Goal: Communication & Community: Answer question/provide support

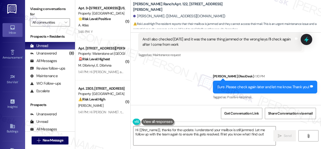
scroll to position [277, 0]
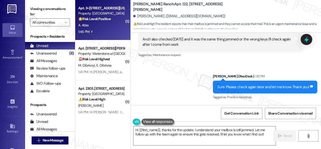
click at [98, 24] on div "A. Atlas" at bounding box center [101, 25] width 47 height 6
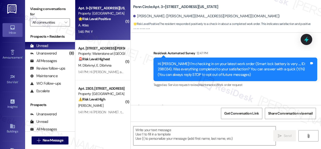
type textarea "Fetching suggested responses. Please feel free to read through the conversation…"
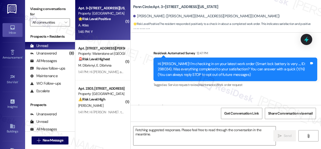
scroll to position [57, 0]
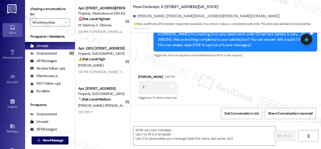
click at [147, 55] on div "Survey, sent via SMS Residesk Automated Survey 12:47 PM Hi [PERSON_NAME]! I'm c…" at bounding box center [225, 36] width 190 height 53
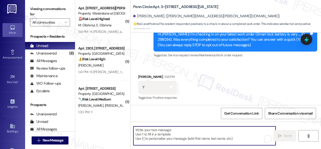
paste textarea "We're glad to hear the issue's been resolved! If {{property}} has met your expe…"
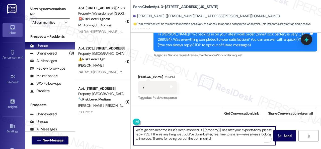
type textarea "We're glad to hear the issue's been resolved! If {{property}} has met your expe…"
click at [244, 72] on div "Received via SMS [PERSON_NAME] 1:46 PM Y Tags and notes Tagged as: Positive res…" at bounding box center [225, 84] width 190 height 42
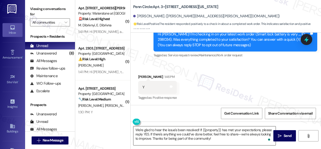
drag, startPoint x: 278, startPoint y: 138, endPoint x: 272, endPoint y: 132, distance: 8.7
click at [278, 138] on button " Send" at bounding box center [284, 135] width 23 height 11
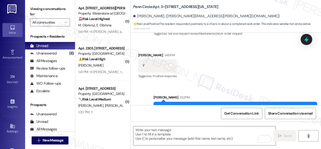
scroll to position [102, 0]
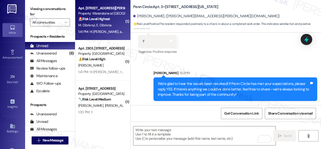
click at [113, 24] on div "M. Dibrivnyi E. Dibrivna" at bounding box center [101, 25] width 47 height 6
type textarea "Fetching suggested responses. Please feel free to read through the conversation…"
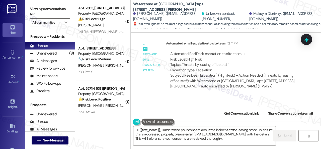
scroll to position [7823, 0]
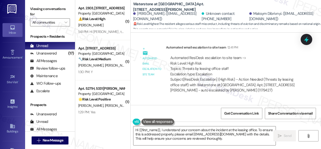
click at [193, 7] on b "Waterstone at [GEOGRAPHIC_DATA]: Apt. [STREET_ADDRESS][PERSON_NAME]" at bounding box center [183, 7] width 100 height 11
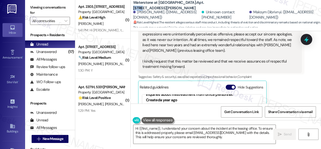
scroll to position [7974, 0]
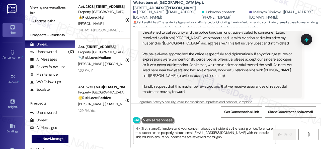
click at [295, 63] on div "Eleonora Dibrivna Question 1:41 PM I am writing to express my concern about an …" at bounding box center [220, 90] width 164 height 176
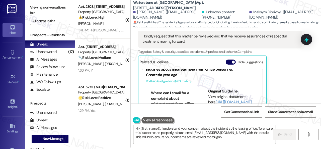
scroll to position [34, 0]
click at [148, 118] on button at bounding box center [157, 120] width 33 height 6
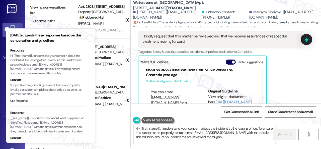
scroll to position [0, 0]
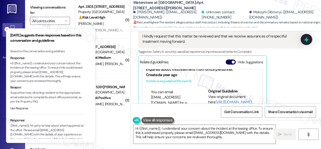
click at [23, 109] on button "Use Response" at bounding box center [19, 108] width 18 height 5
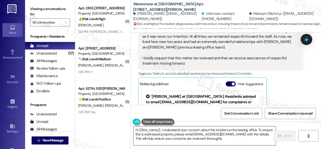
scroll to position [8191, 0]
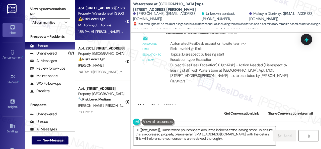
click at [218, 137] on textarea "Hi {{first_name}}, I understand your concern about the incident at the leasing …" at bounding box center [204, 135] width 142 height 19
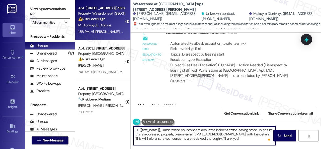
drag, startPoint x: 160, startPoint y: 130, endPoint x: 122, endPoint y: 127, distance: 38.2
click at [122, 127] on div "( 1 ) Apt. 17101, 6855 S Mason Rd Property: Waterstone at Cinco Ranch ⚠️ Risk L…" at bounding box center [197, 74] width 245 height 149
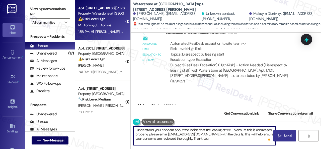
type textarea "I understand your concern about the incident at the leasing office. To ensure t…"
click at [289, 138] on button " Send" at bounding box center [284, 135] width 23 height 11
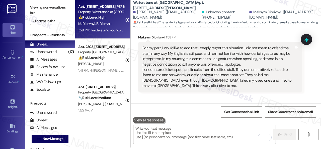
scroll to position [8282, 0]
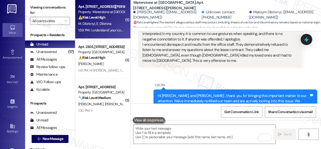
click at [110, 26] on span "E. Dibrivna" at bounding box center [103, 23] width 15 height 5
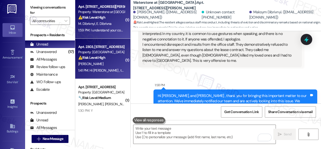
click at [114, 57] on div "⚠️ Risk Level: High The resident is reporting a discrepancy regarding responsib…" at bounding box center [101, 57] width 46 height 5
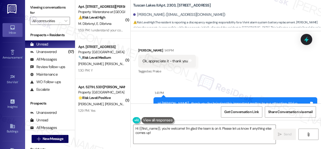
scroll to position [1085, 0]
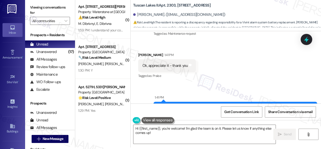
drag, startPoint x: 156, startPoint y: 135, endPoint x: 96, endPoint y: 116, distance: 63.0
click at [103, 121] on div "( 1 ) Apt. 17101, 6855 S Mason Rd Property: Waterstone at Cinco Ranch ⚠️ Risk L…" at bounding box center [197, 72] width 245 height 149
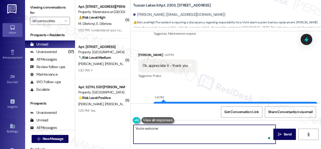
type textarea "You're welcome."
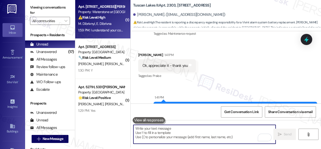
scroll to position [1065, 0]
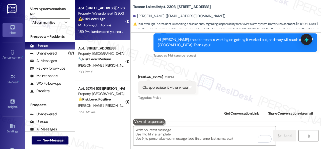
click at [114, 26] on div "M. Dibrivnyi E. Dibrivna" at bounding box center [101, 25] width 47 height 6
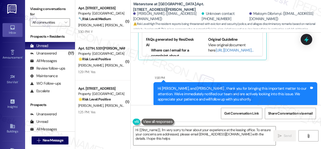
type textarea "Hi {{first_name}}, I'm very sorry to hear about your experience at the leasing …"
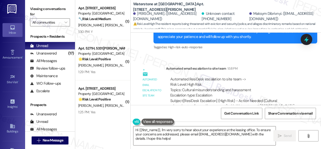
scroll to position [8384, 0]
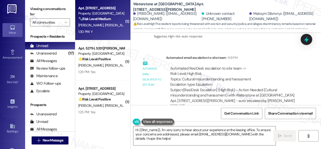
click at [94, 35] on div "Apt. 1201, 1805 S Egret Bay Blvd Property: Tuscan Lakes II 🔧 Risk Level: Medium…" at bounding box center [102, 20] width 55 height 40
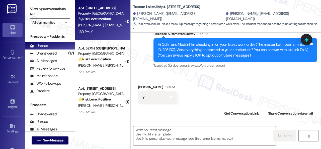
type textarea "Fetching suggested responses. Please feel free to read through the conversation…"
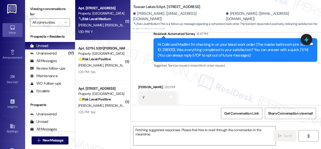
scroll to position [57, 0]
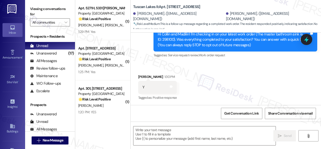
click at [146, 39] on div "Survey, sent via SMS Residesk Automated Survey 12:47 PM Hi Collin and Madilin! …" at bounding box center [225, 36] width 190 height 53
click at [159, 134] on textarea at bounding box center [204, 135] width 142 height 19
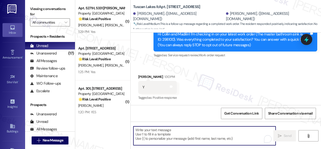
paste textarea "We're glad to hear the issue's been resolved! If {{property}} has met your expe…"
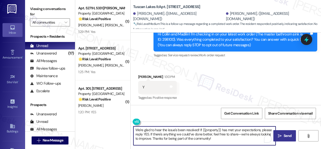
type textarea "We're glad to hear the issue's been resolved! If {{property}} has met your expe…"
click at [288, 133] on span "Send" at bounding box center [287, 135] width 8 height 5
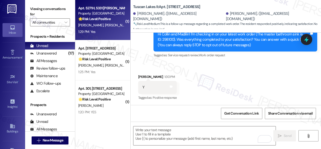
click at [117, 26] on div "L. Fouse D. Tong F. Wu" at bounding box center [101, 25] width 47 height 6
type textarea "Fetching suggested responses. Please feel free to read through the conversation…"
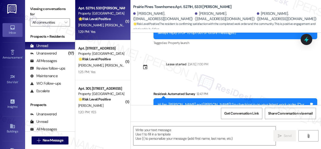
type textarea "Fetching suggested responses. Please feel free to read through the conversation…"
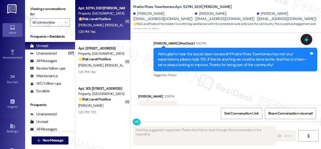
scroll to position [210, 0]
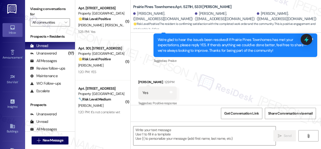
drag, startPoint x: 164, startPoint y: 64, endPoint x: 164, endPoint y: 84, distance: 20.0
click at [164, 68] on div "Received via SMS Delong Tong 1:29 PM Yes Tags and notes Tagged as: Positive res…" at bounding box center [225, 89] width 190 height 42
click at [159, 131] on textarea at bounding box center [204, 135] width 142 height 19
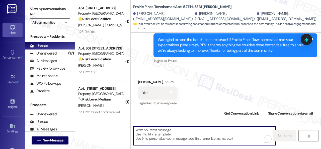
paste textarea "I'm glad you are satisfied with your home. Have you written a review for us bef…"
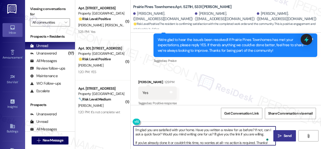
type textarea "I'm glad you are satisfied with your home. Have you written a review for us bef…"
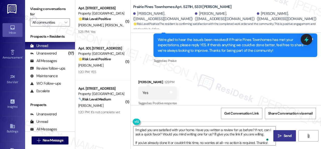
click at [279, 132] on button " Send" at bounding box center [284, 135] width 23 height 11
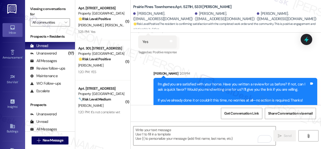
scroll to position [261, 0]
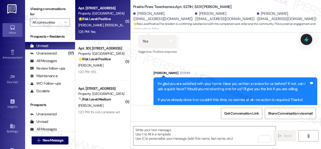
click at [108, 20] on strong "🌟 Risk Level: Positive" at bounding box center [94, 19] width 32 height 5
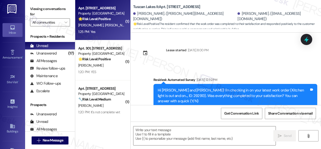
type textarea "Fetching suggested responses. Please feel free to read through the conversation…"
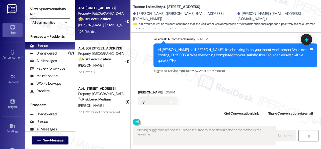
scroll to position [500, 0]
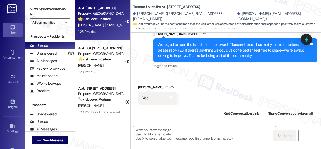
click at [164, 130] on textarea at bounding box center [204, 135] width 142 height 19
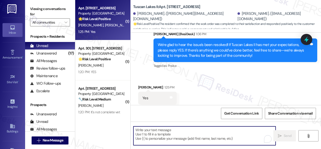
paste textarea "I'm glad you are satisfied with your home. Have you written a review for us bef…"
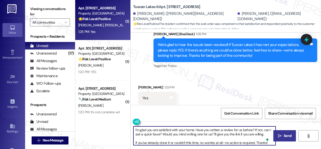
type textarea "I'm glad you are satisfied with your home. Have you written a review for us bef…"
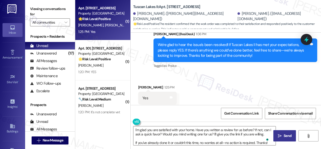
click at [282, 137] on span "Send" at bounding box center [287, 135] width 10 height 5
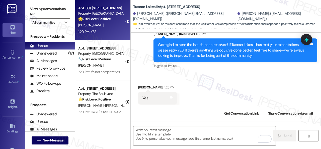
click at [106, 31] on div "1:20 PM: YES 1:20 PM: YES" at bounding box center [101, 32] width 47 height 6
type textarea "Fetching suggested responses. Please feel free to read through the conversation…"
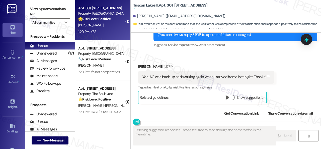
type textarea "Fetching suggested responses. Please feel free to read through the conversation…"
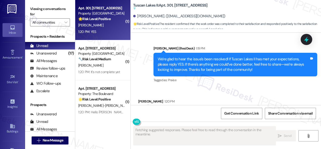
scroll to position [165, 0]
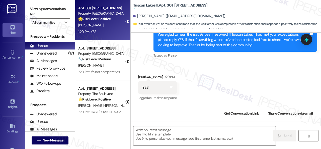
click at [153, 132] on textarea at bounding box center [204, 135] width 142 height 19
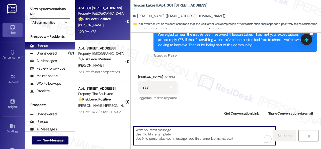
paste textarea "I'm glad you are satisfied with your home. Have you written a review for us bef…"
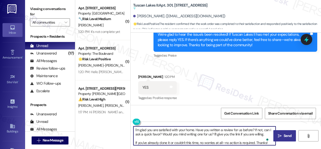
type textarea "I'm glad you are satisfied with your home. Have you written a review for us bef…"
click at [280, 135] on span " Send" at bounding box center [284, 135] width 16 height 5
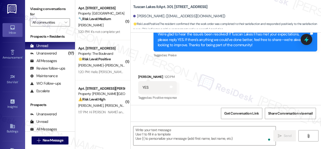
scroll to position [152, 0]
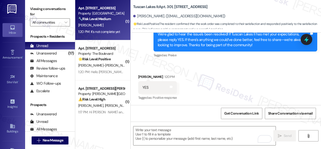
click at [106, 24] on div "T. Maldonado" at bounding box center [101, 25] width 47 height 6
type textarea "Fetching suggested responses. Please feel free to read through the conversation…"
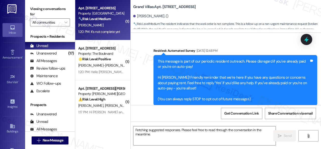
scroll to position [3711, 0]
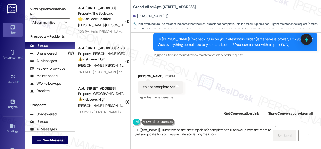
type textarea "Hi {{first_name}}, I understand the shelf repair isn't complete yet. I'll follo…"
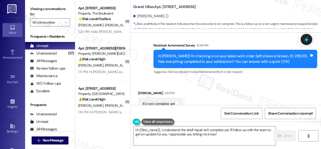
scroll to position [3661, 0]
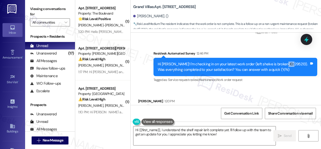
drag, startPoint x: 275, startPoint y: 90, endPoint x: 286, endPoint y: 89, distance: 10.6
click at [286, 72] on div "Hi Tatyana! I'm checking in on your latest work order (left shelve is broken, I…" at bounding box center [233, 66] width 151 height 11
copy div "295213"
click at [288, 65] on div "Sent via SMS Sarah (ResiDesk) Aug 01, 2025 at 5:58 PM You're welcome! Tags and …" at bounding box center [225, 42] width 190 height 90
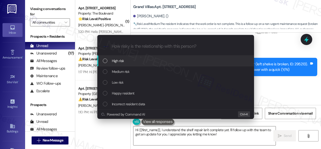
click at [118, 60] on span "High risk" at bounding box center [118, 61] width 12 height 6
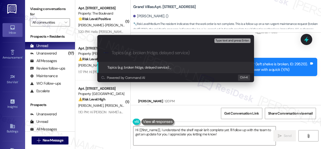
paste input "Follow-up on the closed work order 295213"
type input "Follow-up on the closed work order 295213"
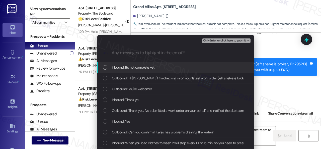
click at [137, 66] on span "Inbound: It's not complete yet" at bounding box center [133, 67] width 43 height 6
click at [220, 37] on div "Ctrl+Enter or click here to submit" at bounding box center [226, 40] width 49 height 7
click at [212, 40] on span "Ctrl+Enter or click here to submit" at bounding box center [224, 41] width 43 height 4
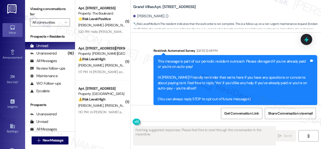
scroll to position [3711, 0]
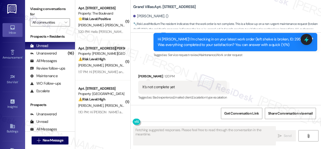
click at [254, 80] on div "Received via SMS Tatyana Maldonado 1:20 PM It's not complete yet Tags and notes…" at bounding box center [225, 83] width 190 height 42
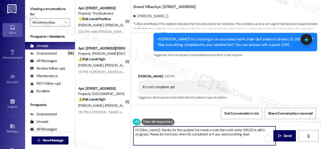
drag, startPoint x: 252, startPoint y: 134, endPoint x: 119, endPoint y: 124, distance: 132.9
click at [119, 124] on div "( 1 ) Apt. 4809, 4800 Skyline Dr Property: The Boulevard 🌟 Risk Level: Positive…" at bounding box center [197, 74] width 245 height 149
paste textarea "I'm sorry to hear the issue hasn't been resolved yet. We apologize for the dela…"
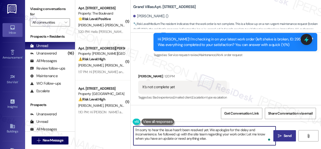
type textarea "I'm sorry to hear the issue hasn't been resolved yet. We apologize for the dela…"
click at [278, 132] on button " Send" at bounding box center [284, 135] width 23 height 11
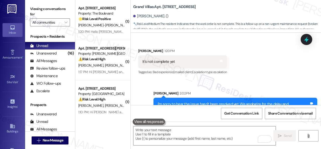
click at [258, 71] on div "Received via SMS Tatyana Maldonado 1:20 PM It's not complete yet Tags and notes…" at bounding box center [225, 58] width 190 height 42
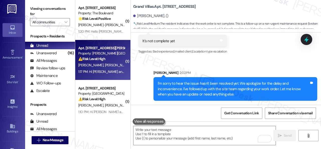
scroll to position [0, 0]
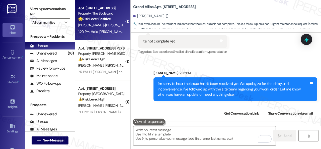
click at [106, 28] on div "A. Martinez-Luis" at bounding box center [101, 25] width 47 height 6
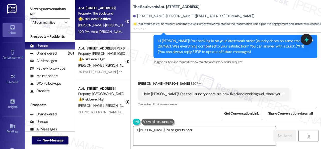
scroll to position [57, 0]
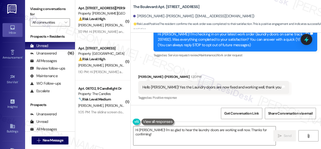
click at [135, 46] on div "Survey, sent via SMS Residesk Automated Survey 12:48 PM Hi Annie! I'm checking …" at bounding box center [225, 36] width 190 height 53
click at [153, 128] on textarea "Hi Annie! I'm so glad to hear the laundry doors are working well now. Thanks fo…" at bounding box center [204, 135] width 142 height 19
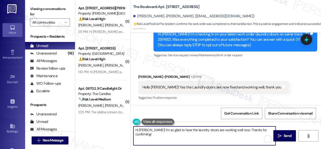
paste textarea "We're glad to hear the issue's been resolved! If {{property}} has met your expe…"
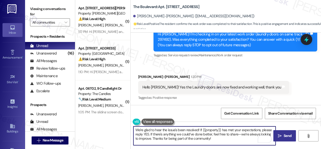
type textarea "We're glad to hear the issue's been resolved! If {{property}} has met your expe…"
click at [283, 136] on span "Send" at bounding box center [287, 135] width 8 height 5
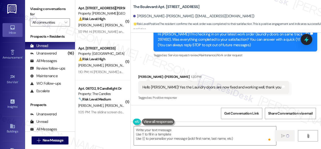
type textarea "Fetching suggested responses. Please feel free to read through the conversation…"
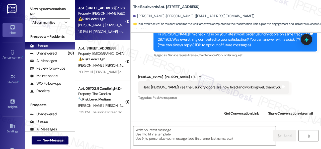
click at [116, 20] on div "⚠️ Risk Level: High The resident confirms an alarm is going off in a Vivint box…" at bounding box center [101, 18] width 46 height 5
type textarea "Fetching suggested responses. Please feel free to read through the conversation…"
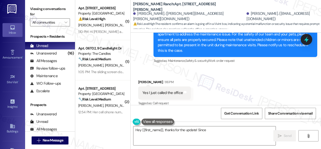
scroll to position [846, 0]
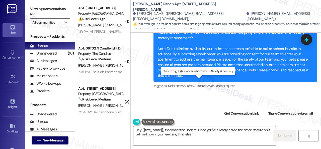
type textarea "Hey {{first_name}}, thanks for the update! Since you've already called the offi…"
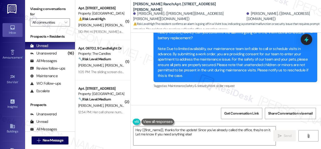
scroll to position [821, 0]
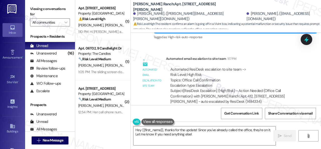
scroll to position [992, 0]
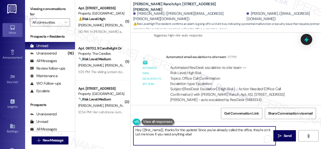
drag, startPoint x: 165, startPoint y: 131, endPoint x: 114, endPoint y: 121, distance: 52.6
click at [114, 121] on div "( 1 ) Apt. 3505, 1550 Katy Gap Rd Property: Grand Villas ⚠️ Risk Level: High Th…" at bounding box center [197, 74] width 245 height 149
drag, startPoint x: 168, startPoint y: 128, endPoint x: 174, endPoint y: 139, distance: 12.0
click at [174, 139] on textarea "Thanks for the update! Since you've already called the office, they're on it. L…" at bounding box center [204, 135] width 142 height 19
type textarea "Thanks for the update! I understand you already called the office. Enjoy your d…"
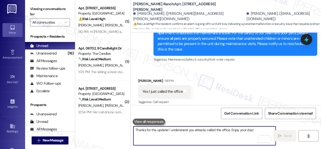
scroll to position [871, 0]
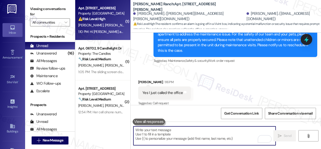
click at [118, 25] on div "J. Sanchez K. Townsend" at bounding box center [101, 25] width 47 height 6
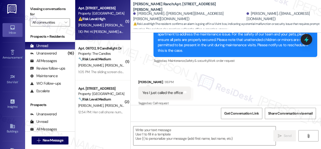
type textarea "Fetching suggested responses. Please feel free to read through the conversation…"
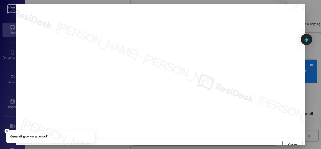
scroll to position [4, 0]
click at [295, 147] on div "Close" at bounding box center [160, 74] width 321 height 149
click at [294, 142] on span "Close" at bounding box center [292, 140] width 9 height 5
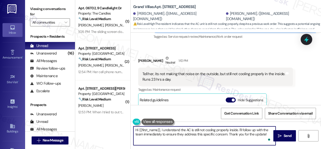
scroll to position [2, 0]
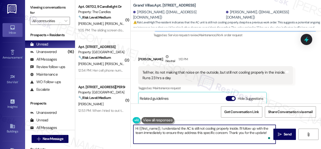
drag, startPoint x: 139, startPoint y: 130, endPoint x: 283, endPoint y: 154, distance: 145.5
click at [283, 148] on html "Inbox Go to Inbox Announcement • Send A Text Announcement Site Visit • Go to Si…" at bounding box center [160, 74] width 321 height 149
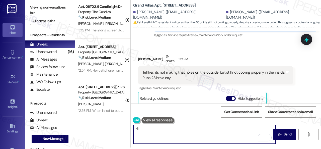
type textarea "H"
drag, startPoint x: 241, startPoint y: 129, endPoint x: 123, endPoint y: 122, distance: 117.9
click at [123, 122] on div "( 1 ) Apt. 06T02, 9 Candlelight Dr Property: The Candles 🔧 Risk Level: Medium T…" at bounding box center [197, 72] width 245 height 149
click at [194, 127] on textarea "Thanks for the update. Can you confirm if it's the AC or the refrigerator?" at bounding box center [204, 133] width 142 height 19
click at [192, 127] on textarea "Thanks for the update. Can you confirm if it's the AC or the refrigerator?" at bounding box center [204, 133] width 142 height 19
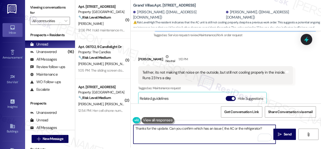
click at [261, 127] on textarea "Thanks for the update. Can you confirm which has an issue ( the AC or the refri…" at bounding box center [204, 133] width 142 height 19
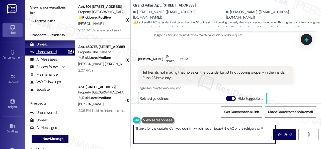
type textarea "Thanks for the update. Can you confirm which has an issue ( the AC or the refri…"
click at [35, 52] on div "Unanswered" at bounding box center [43, 51] width 27 height 5
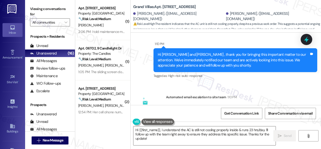
scroll to position [239, 0]
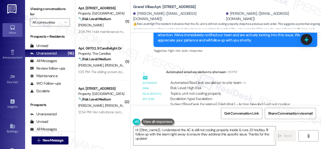
click at [291, 63] on div "Lease started Jun 13, 2025 at 8:00 PM Survey, sent via SMS Residesk Automated S…" at bounding box center [225, 69] width 190 height 72
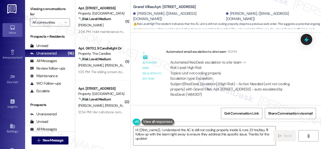
scroll to position [2, 0]
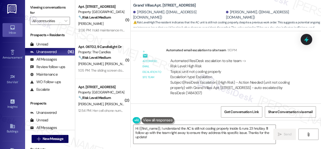
click at [168, 103] on div "Lease started Jun 13, 2025 at 8:00 PM Survey, sent via SMS Residesk Automated S…" at bounding box center [225, 105] width 190 height 149
click at [168, 103] on div "Automated email escalation to site team Automated email escalation to site team…" at bounding box center [219, 74] width 171 height 60
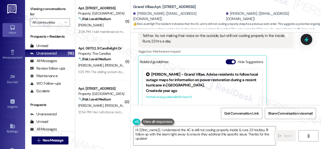
scroll to position [109, 0]
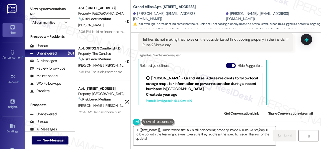
drag, startPoint x: 141, startPoint y: 137, endPoint x: 167, endPoint y: 134, distance: 26.0
click at [141, 137] on textarea "Hi {{first_name}}, I understand the AC is still not cooling properly inside & r…" at bounding box center [204, 135] width 142 height 19
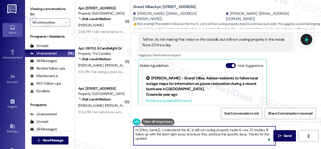
drag, startPoint x: 134, startPoint y: 128, endPoint x: 173, endPoint y: 141, distance: 41.7
click at [173, 141] on textarea "Hi {{first_name}}, I understand the AC is still not cooling properly inside & r…" at bounding box center [204, 135] width 142 height 19
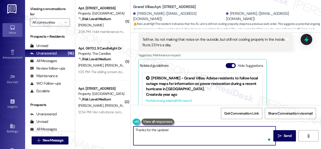
paste textarea "Have you already submitted a new work order? If so, may I have the work order n…"
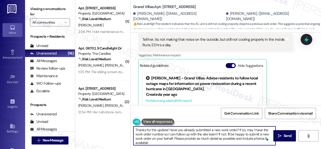
scroll to position [0, 0]
click at [173, 139] on textarea "Thanks for the update! Have you already submitted a new work order? If so, may …" at bounding box center [204, 135] width 142 height 19
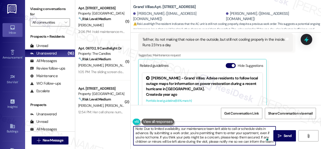
scroll to position [26, 0]
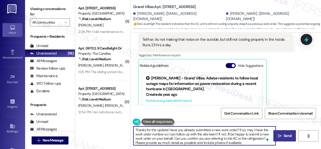
type textarea "Thanks for the update! Have you already submitted a new work order? If so, may …"
drag, startPoint x: 279, startPoint y: 134, endPoint x: 283, endPoint y: 133, distance: 3.9
click at [280, 134] on span " Send" at bounding box center [284, 135] width 16 height 5
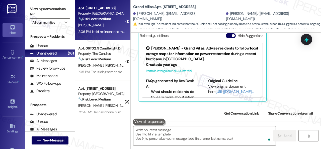
click at [112, 25] on div "[PERSON_NAME]" at bounding box center [101, 25] width 47 height 6
type textarea "Fetching suggested responses. Please feel free to read through the conversation…"
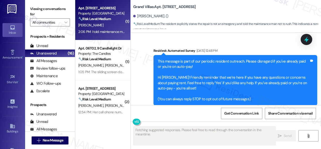
scroll to position [3873, 0]
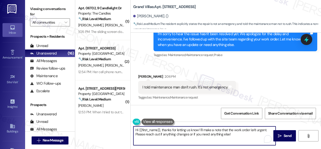
drag, startPoint x: 233, startPoint y: 136, endPoint x: 114, endPoint y: 118, distance: 120.5
click at [119, 122] on div "( 1 ) Apt. 06T02, 9 Candlelight Dr Property: The Candles 🔧 Risk Level: Medium T…" at bounding box center [197, 74] width 245 height 149
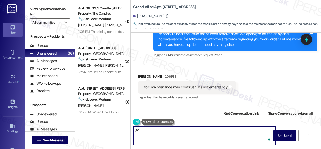
type textarea "g"
type textarea "Got it. Thanks!"
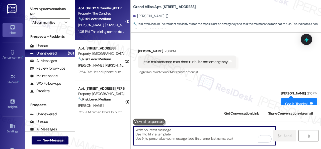
click at [115, 24] on div "K. Bruce L. Bruce" at bounding box center [101, 25] width 47 height 6
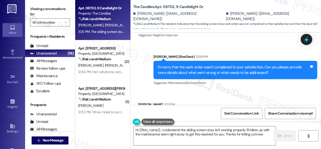
type textarea "Hi {{first_name}}, I understand the sliding screen door isn't working properly.…"
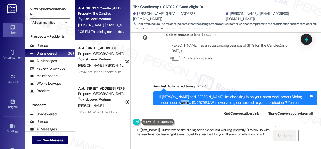
drag, startPoint x: 157, startPoint y: 79, endPoint x: 168, endPoint y: 79, distance: 11.8
click at [168, 94] on div "Hi Leigh and Koplen! I'm checking in on your latest work order (Sliding screen …" at bounding box center [233, 102] width 152 height 16
copy div "297913"
click at [207, 125] on div "Received via SMS Leigh Bruce 12:50 PM N Tags and notes Tagged as: Negative resp…" at bounding box center [225, 146] width 190 height 42
click at [256, 72] on div "Survey, sent via SMS Residesk Automated Survey 12:49 PM Hi Leigh and Koplen! I'…" at bounding box center [225, 98] width 190 height 53
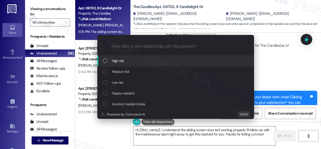
click at [115, 59] on span "High risk" at bounding box center [118, 61] width 12 height 6
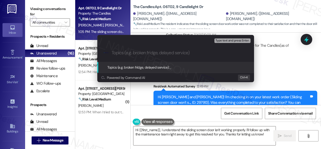
paste input "Follow-up on the closed work order 297913"
type input "Follow-up on the closed work order 297913"
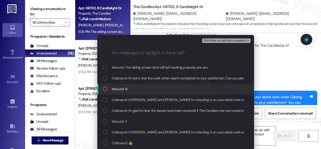
click at [121, 89] on span "Inbound: N" at bounding box center [120, 89] width 16 height 6
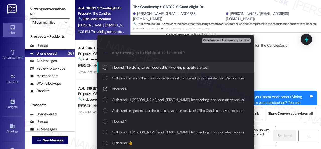
click at [127, 67] on span "Inbound: The sliding screen door still isn't working properly, are you" at bounding box center [160, 67] width 96 height 6
click at [207, 39] on span "Ctrl+Enter or click here to submit" at bounding box center [224, 41] width 43 height 4
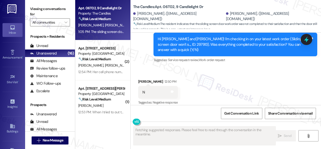
scroll to position [2345, 0]
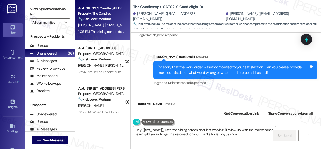
click at [282, 90] on div "Received via SMS Leigh Bruce 1:05 PM The sliding screen door still isn't workin…" at bounding box center [225, 111] width 190 height 42
click at [246, 132] on textarea "Hey {{first_name}}, I see the sliding screen door isn't working. I'll follow up…" at bounding box center [204, 135] width 142 height 19
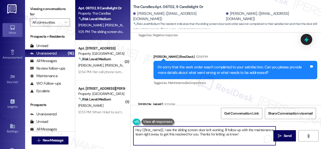
paste textarea "I'm sorry to hear the issue hasn't been resolved yet. We apologize for the dela…"
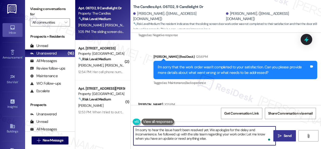
type textarea "I'm sorry to hear the issue hasn't been resolved yet. We apologize for the dela…"
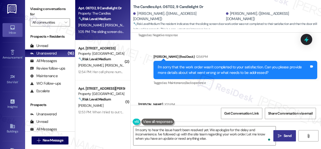
click at [285, 137] on span "Send" at bounding box center [287, 135] width 8 height 5
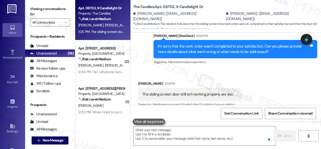
scroll to position [2391, 0]
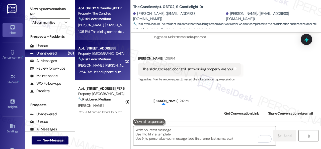
click at [106, 62] on div "Apt. 5640B1, 5800 Great Northern Boulevard Property: Butternut Ridge 🔧 Risk Lev…" at bounding box center [101, 53] width 47 height 17
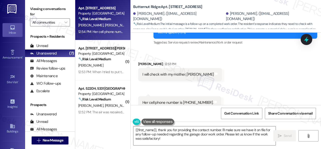
scroll to position [698, 0]
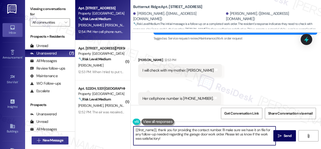
drag, startPoint x: 162, startPoint y: 137, endPoint x: 61, endPoint y: 142, distance: 101.3
click at [104, 113] on div "Apt. 5640B1, 5800 Great Northern Boulevard Property: Butternut Ridge 🔧 Risk Lev…" at bounding box center [197, 74] width 245 height 149
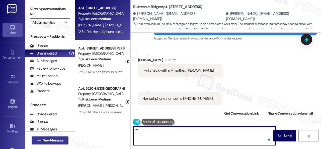
type textarea "t"
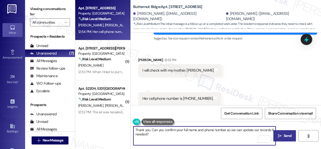
type textarea "Thank you. Can you confirm your full name and phone number so we can update our…"
click at [283, 135] on span "Send" at bounding box center [287, 135] width 8 height 5
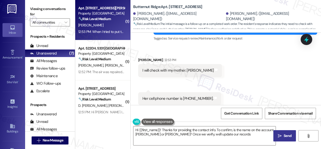
type textarea "Hi {{first_name}}! Thanks for providing the contact info. To confirm, is the na…"
click at [96, 27] on div "[PERSON_NAME]" at bounding box center [101, 25] width 47 height 6
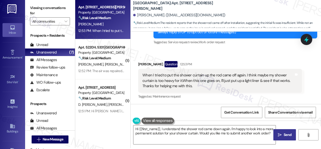
scroll to position [2, 0]
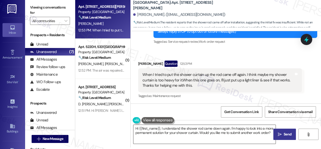
click at [152, 131] on textarea "Hi {{first_name}}, I understand the shower rod came down again. I'm happy to lo…" at bounding box center [204, 133] width 142 height 19
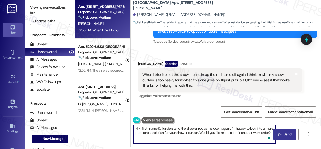
paste textarea "Have you already submitted a new work order? If so, may I have the work order n…"
drag, startPoint x: 230, startPoint y: 127, endPoint x: 299, endPoint y: 156, distance: 74.1
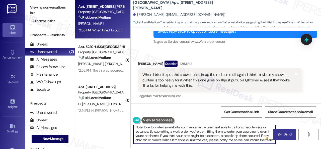
scroll to position [0, 0]
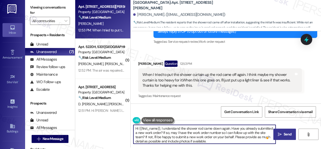
drag, startPoint x: 161, startPoint y: 128, endPoint x: 106, endPoint y: 127, distance: 54.6
click at [111, 127] on div "Apt. 407, 201 Courtright East Road Property: Overland Park 🔧 Risk Level: Medium…" at bounding box center [197, 72] width 245 height 149
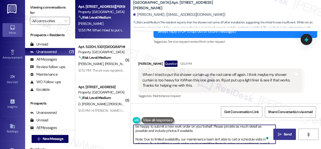
scroll to position [27, 0]
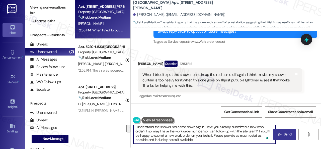
drag, startPoint x: 212, startPoint y: 136, endPoint x: 194, endPoint y: 138, distance: 18.1
click at [194, 138] on textarea "I understand the shower rod came down again. Have you already submitted a new w…" at bounding box center [204, 133] width 142 height 19
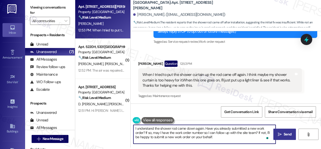
type textarea "I understand the shower rod came down again. Have you already submitted a new w…"
click at [282, 131] on button " Send" at bounding box center [284, 133] width 23 height 11
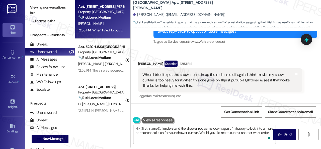
type textarea "Hi {{first_name}}, I understand the shower rod came down again. I'm happy to lo…"
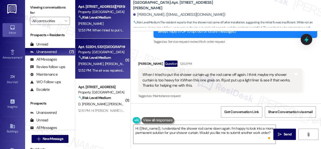
click at [115, 60] on div "Apt. 5220H, 5331 Findley Property: Prairie Pines Townhomes 🔧 Risk Level: Medium…" at bounding box center [101, 52] width 47 height 17
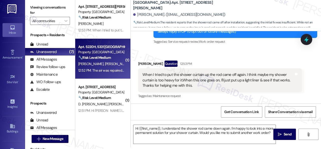
type textarea "Fetching suggested responses. Please feel free to read through the conversation…"
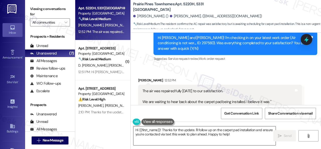
click at [249, 138] on textarea "Hi {{first_name}}! Thanks for the update. I'll follow up on the carpet pad inst…" at bounding box center [204, 135] width 142 height 19
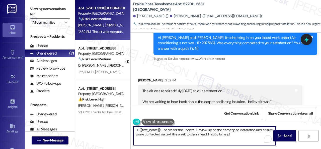
drag, startPoint x: 237, startPoint y: 134, endPoint x: 92, endPoint y: 116, distance: 146.4
click at [87, 116] on div "Apt. 5220H, 5331 Findley Property: Prairie Pines Townhomes 🔧 Risk Level: Medium…" at bounding box center [197, 74] width 245 height 149
paste textarea "Do you have a maintenance request for the issue? If so, is the work order still…"
click at [201, 130] on textarea "Do you have a maintenance request for the issue? If so, is the work order still…" at bounding box center [204, 135] width 142 height 19
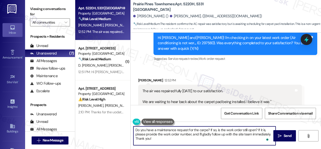
type textarea "Do you have a maintenance request for the carpet? If so, is the work order stil…"
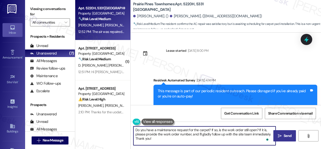
type textarea "Do you have a maintenance request for the carpet? If so, is the work order stil…"
click at [281, 138] on button " Send" at bounding box center [284, 135] width 23 height 11
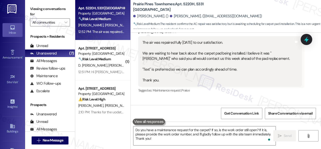
scroll to position [933, 0]
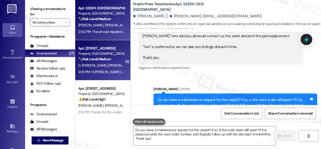
click at [95, 63] on span "D. Carranza De Sandoval" at bounding box center [93, 65] width 30 height 5
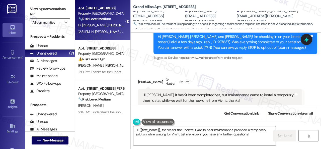
scroll to position [64, 0]
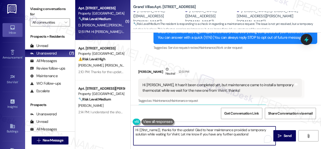
drag, startPoint x: 162, startPoint y: 127, endPoint x: 102, endPoint y: 125, distance: 60.1
click at [102, 125] on div "( 1 ) Apt. 604, 1550 Katy Gap Rd Property: Grand Villas 🔧 Risk Level: Medium Th…" at bounding box center [197, 74] width 245 height 149
drag, startPoint x: 169, startPoint y: 130, endPoint x: 233, endPoint y: 136, distance: 64.9
click at [233, 136] on textarea "Thanks for the update! Glad to hear maintenance provided a temporary solution w…" at bounding box center [204, 135] width 142 height 19
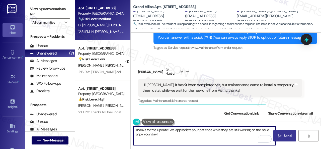
type textarea "Thanks for the update! We appreciate your patience while they are still working…"
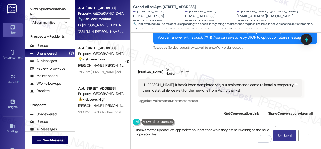
click at [286, 133] on span "Send" at bounding box center [287, 135] width 8 height 5
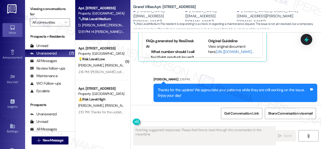
scroll to position [180, 0]
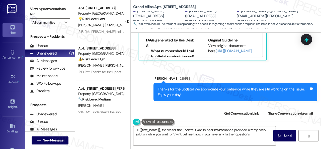
type textarea "Hi {{first_name}}, thanks for the update! Glad to hear maintenance provided a t…"
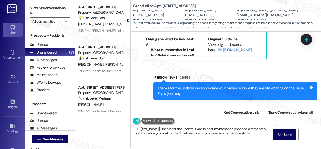
scroll to position [2, 0]
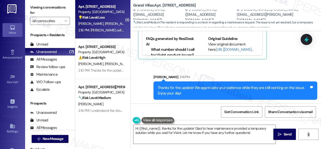
click at [105, 23] on div "K. Reeves A. Elder" at bounding box center [101, 24] width 47 height 6
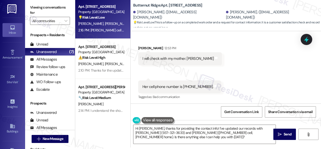
scroll to position [834, 0]
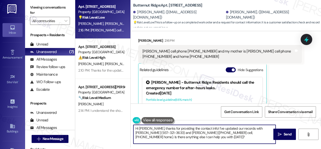
drag, startPoint x: 194, startPoint y: 137, endPoint x: 95, endPoint y: 112, distance: 102.7
click at [95, 112] on div "Apt. 5640B1, 5800 Great Northern Boulevard Property: Butternut Ridge 💡 Risk Lev…" at bounding box center [197, 72] width 245 height 149
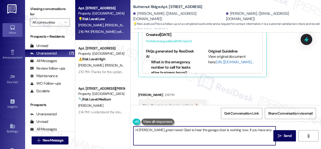
scroll to position [2, 0]
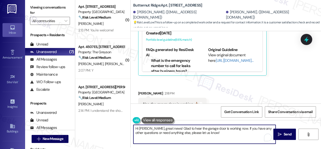
drag, startPoint x: 205, startPoint y: 132, endPoint x: 45, endPoint y: 131, distance: 159.8
click at [74, 124] on div "Viewing conversations for All communities  Prospects + Residents Unread (0) Un…" at bounding box center [173, 72] width 296 height 149
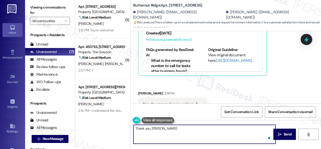
type textarea "Thank you, Katherine!"
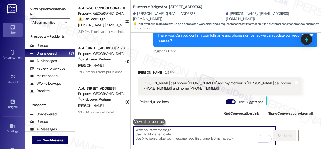
scroll to position [828, 0]
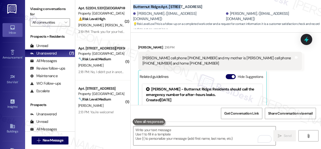
drag, startPoint x: 132, startPoint y: 1, endPoint x: 181, endPoint y: 4, distance: 49.2
click at [181, 4] on div "Butternut Ridge: Apt. 5640B1, 5800 Great Northern Boulevard Katherine Reeves. (…" at bounding box center [225, 16] width 190 height 33
copy b "Butternut Ridge: Apt. 5640B1"
click at [242, 113] on span "Get Conversation Link" at bounding box center [241, 112] width 35 height 5
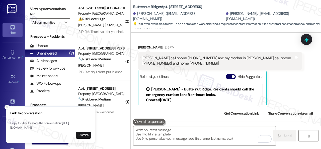
click at [302, 84] on div "Received via SMS Katherine Reeves 2:16 PM Katherine Reeves cell phone 937-321-3…" at bounding box center [225, 107] width 190 height 148
click at [83, 136] on button "Dismiss" at bounding box center [83, 134] width 15 height 7
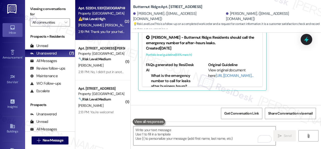
scroll to position [879, 0]
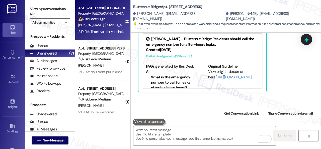
click at [120, 22] on div "Apt. 5220H, 5331 Findley Property: Prairie Pines Townhomes ⚠️ Risk Level: High …" at bounding box center [101, 13] width 47 height 17
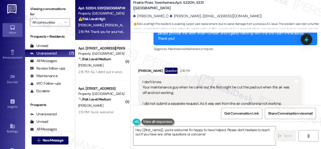
scroll to position [1006, 0]
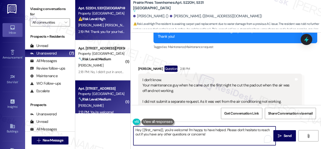
drag, startPoint x: 207, startPoint y: 135, endPoint x: 80, endPoint y: 107, distance: 130.2
click at [80, 107] on div "Apt. 5220H, 5331 Findley Property: Prairie Pines Townhomes ⚠️ Risk Level: High …" at bounding box center [197, 74] width 245 height 149
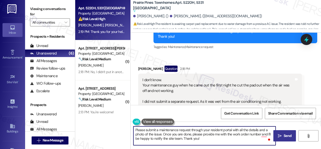
type textarea "Please submit a maintenance request through your resident portal with all the d…"
click at [279, 136] on icon "" at bounding box center [279, 135] width 4 height 4
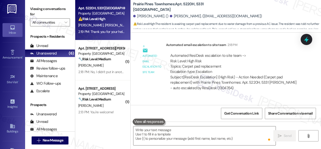
scroll to position [1194, 0]
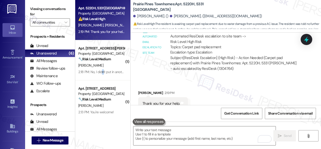
drag, startPoint x: 102, startPoint y: 72, endPoint x: 149, endPoint y: 60, distance: 48.6
click at [103, 72] on div "2:18 PM: No, I didn't put in another work order, I only use my texts , not a co…" at bounding box center [209, 71] width 263 height 5
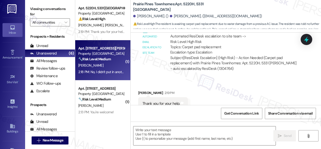
type textarea "Fetching suggested responses. Please feel free to read through the conversation…"
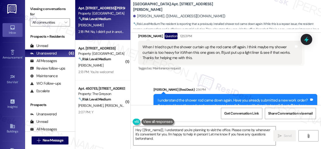
scroll to position [123, 0]
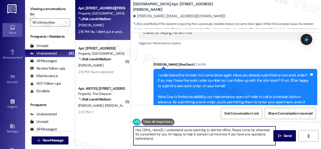
drag, startPoint x: 151, startPoint y: 135, endPoint x: 111, endPoint y: 120, distance: 42.5
click at [111, 120] on div "Apt. 407, 201 Courtright East Road Property: Overland Park 🔧 Risk Level: Medium…" at bounding box center [197, 74] width 245 height 149
drag, startPoint x: 156, startPoint y: 139, endPoint x: 113, endPoint y: 117, distance: 48.0
click at [113, 117] on div "Apt. 407, 201 Courtright East Road Property: Overland Park 🔧 Risk Level: Medium…" at bounding box center [197, 74] width 245 height 149
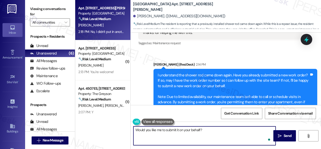
type textarea "Would you like me to submit it on your behalf?"
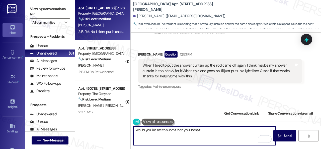
scroll to position [73, 0]
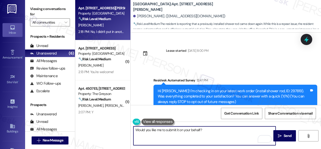
scroll to position [73, 0]
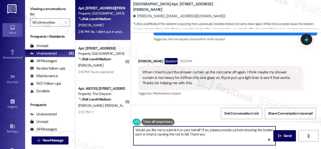
type textarea "Would you like me to submit it on your behalf? If so, please provide a photo sh…"
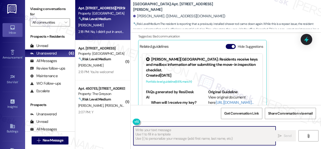
scroll to position [273, 0]
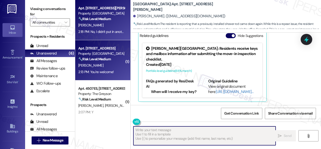
click at [114, 65] on div "[PERSON_NAME]" at bounding box center [101, 65] width 47 height 6
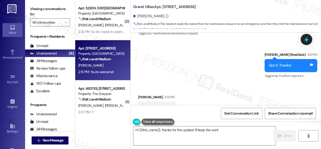
scroll to position [3908, 0]
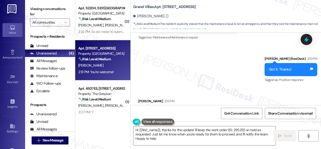
type textarea "Hi {{first_name}}, thanks for the update! I'll keep the work order (ID: 295213)…"
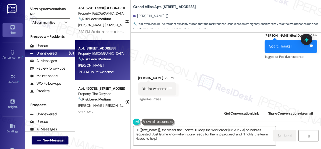
scroll to position [3958, 0]
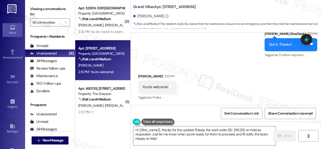
click at [202, 75] on div "Received via SMS Tatyana Maldonado 2:13 PM You're welcome! Tags and notes Tagge…" at bounding box center [225, 83] width 190 height 42
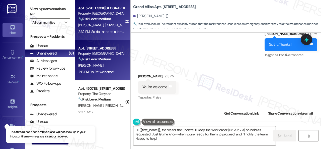
click at [106, 27] on div "K. Smith T. Smith" at bounding box center [101, 25] width 47 height 6
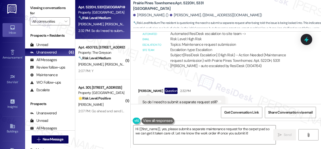
scroll to position [2, 0]
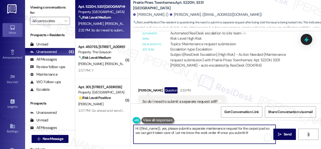
drag, startPoint x: 251, startPoint y: 133, endPoint x: 133, endPoint y: 124, distance: 118.5
click at [133, 124] on div "Hi {{first_name}}, yes, please submit a separate maintenance request for the ca…" at bounding box center [204, 133] width 142 height 19
click at [206, 131] on textarea "Submitting a maintenance request helps to make your concern properly documented…" at bounding box center [204, 133] width 142 height 19
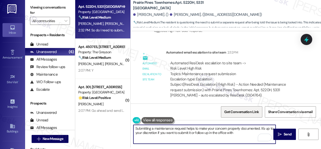
scroll to position [1453, 0]
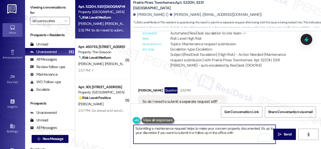
click at [242, 131] on textarea "Submitting a maintenance request helps to make your concern properly documented…" at bounding box center [204, 133] width 142 height 19
click at [199, 132] on textarea "Submitting a maintenance request helps to make your concern properly documented…" at bounding box center [204, 133] width 142 height 19
type textarea "Submitting a maintenance request helps to make your concern properly documented…"
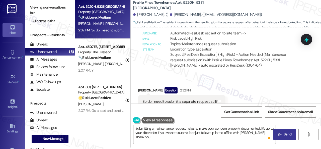
drag, startPoint x: 277, startPoint y: 138, endPoint x: 283, endPoint y: 132, distance: 8.7
click at [278, 138] on button " Send" at bounding box center [284, 133] width 23 height 11
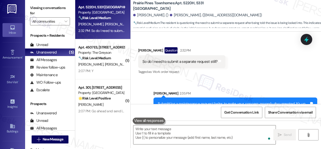
scroll to position [2, 0]
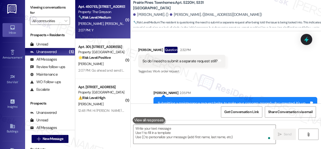
click at [103, 33] on div "Apt. 4507ES, 4460 Mountain Laurel Road Property: The Greyson 🔧 Risk Level: Medi…" at bounding box center [102, 18] width 55 height 40
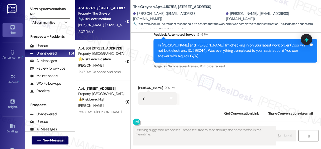
scroll to position [461, 0]
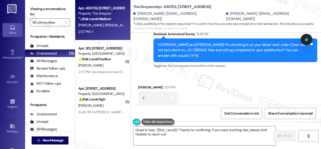
click at [138, 59] on div "Sent via SMS Sarah (ResiDesk) Jun 17, 2025 at 5:06 PM You're welcome. Tags and …" at bounding box center [225, 25] width 190 height 95
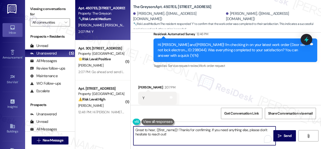
drag, startPoint x: 169, startPoint y: 134, endPoint x: 97, endPoint y: 120, distance: 72.9
click at [94, 120] on div "Apt. 4507ES, 4460 Mountain Laurel Road Property: The Greyson 🔧 Risk Level: Medi…" at bounding box center [197, 74] width 245 height 149
paste textarea "We're glad to hear the issue's been resolved! If {{property}} has met your expe…"
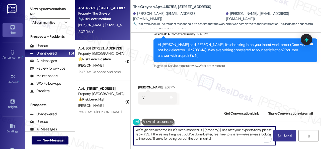
type textarea "We're glad to hear the issue's been resolved! If {{property}} has met your expe…"
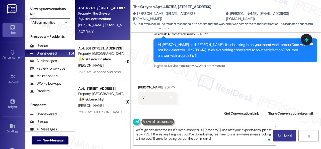
click at [280, 135] on span " Send" at bounding box center [284, 135] width 16 height 5
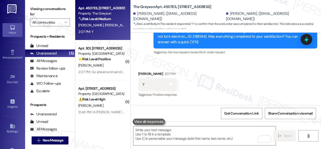
scroll to position [507, 0]
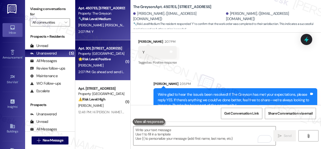
click at [113, 67] on div "[PERSON_NAME]" at bounding box center [101, 65] width 47 height 6
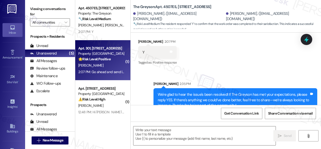
type textarea "Fetching suggested responses. Please feel free to read through the conversation…"
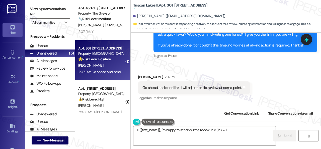
scroll to position [265, 0]
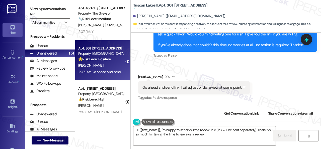
type textarea "Hi {{first_name}}, I'm happy to send you the review link! [link will be sent se…"
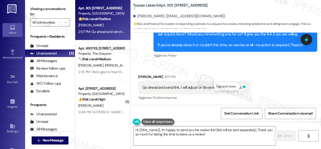
click at [243, 86] on icon at bounding box center [243, 86] width 3 height 2
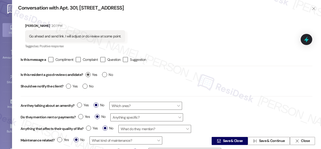
click at [89, 76] on label "Yes" at bounding box center [91, 74] width 12 height 5
click at [89, 76] on input "Yes" at bounding box center [91, 75] width 12 height 7
radio input "true"
drag, startPoint x: 233, startPoint y: 83, endPoint x: 241, endPoint y: 86, distance: 8.0
click at [236, 84] on div "Should we notify the client? Yes No" at bounding box center [167, 87] width 292 height 12
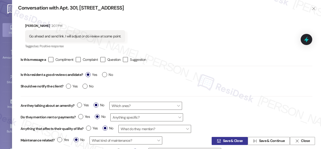
click at [219, 138] on span " Save & Close" at bounding box center [230, 141] width 28 height 8
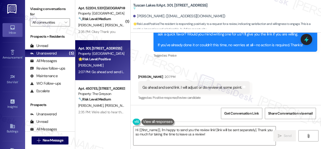
click at [149, 105] on div "Get Conversation Link Share Conversation via email" at bounding box center [225, 113] width 190 height 17
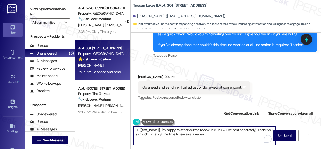
drag, startPoint x: 214, startPoint y: 135, endPoint x: 108, endPoint y: 119, distance: 107.1
click at [101, 118] on div "( 1 ) Apt. 5220H, 5331 Findley Property: Prairie Pines Townhomes 🔧 Risk Level: …" at bounding box center [197, 74] width 245 height 149
paste textarea "Thank you so much! It means a lot to us! Please take a moment to write a review…"
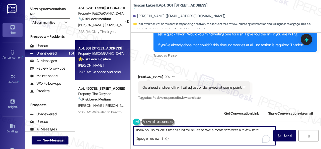
scroll to position [4, 0]
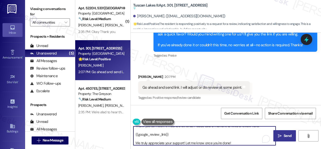
type textarea "Thank you so much! It means a lot to us! Please take a moment to write a review…"
click at [276, 133] on span " Send" at bounding box center [284, 135] width 16 height 5
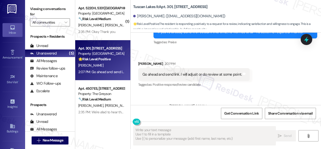
scroll to position [0, 0]
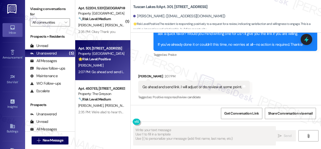
type textarea "Fetching suggested responses. Please feel free to read through the conversation…"
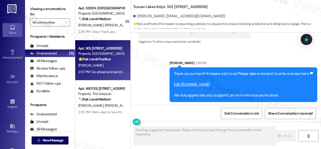
scroll to position [309, 0]
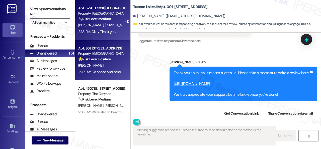
click at [103, 25] on div "K. Smith T. Smith" at bounding box center [101, 25] width 47 height 6
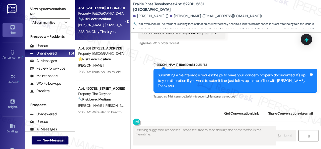
scroll to position [1548, 0]
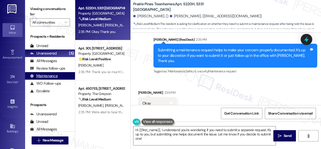
click at [83, 105] on div "Apt. 5220H, 5331 Findley Property: Prairie Pines Townhomes 🔧 Risk Level: Medium…" at bounding box center [197, 74] width 245 height 149
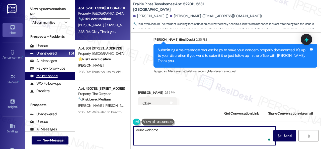
type textarea "You're welcome."
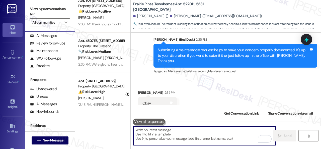
scroll to position [0, 0]
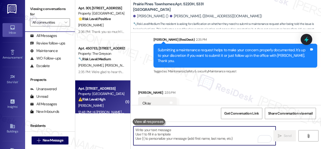
click at [109, 106] on div "M. Calder" at bounding box center [101, 105] width 47 height 6
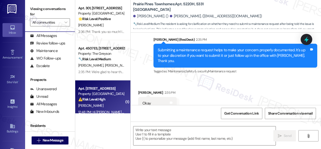
type textarea "Fetching suggested responses. Please feel free to read through the conversation…"
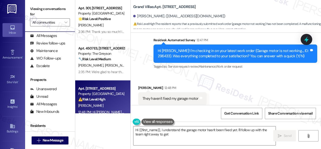
scroll to position [2103, 0]
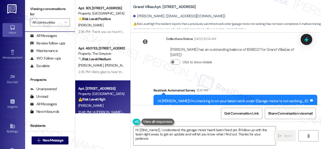
type textarea "Hi {{first_name}}, I understand the garage motor hasn't been fixed yet. I'll fo…"
drag, startPoint x: 294, startPoint y: 90, endPoint x: 301, endPoint y: 90, distance: 7.0
click at [301, 98] on div "Hi Monifa! I'm checking in on your latest work order (Garage motor is not worki…" at bounding box center [233, 103] width 151 height 11
drag, startPoint x: 301, startPoint y: 90, endPoint x: 291, endPoint y: 88, distance: 10.2
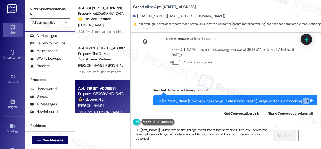
click at [291, 98] on div "Hi Monifa! I'm checking in on your latest work order (Garage motor is not worki…" at bounding box center [233, 103] width 151 height 11
drag, startPoint x: 293, startPoint y: 90, endPoint x: 301, endPoint y: 90, distance: 8.3
click at [301, 98] on div "Hi Monifa! I'm checking in on your latest work order (Garage motor is not worki…" at bounding box center [233, 103] width 151 height 11
copy div "296433"
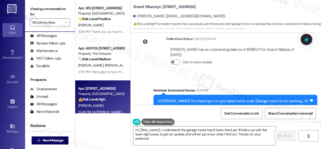
click at [270, 60] on div "Monifa Calder has an outstanding balance of $1680.27 for Grand Villas (as of Se…" at bounding box center [234, 57] width 136 height 29
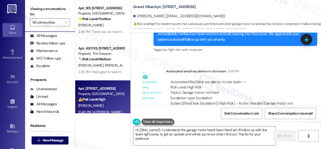
scroll to position [2273, 0]
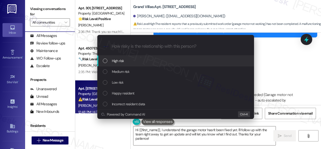
click at [105, 61] on div "List of options" at bounding box center [105, 60] width 5 height 5
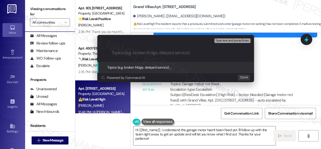
paste input "Follow-up on the closed work order 296433"
type input "Follow-up on the closed work order 296433"
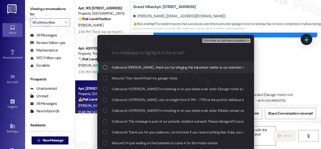
scroll to position [25, 0]
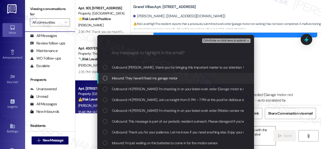
click at [150, 77] on span "Inbound: They haven't fixed my garage motor" at bounding box center [145, 78] width 66 height 6
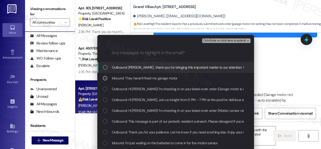
click at [215, 40] on span "Ctrl+Enter or click here to submit" at bounding box center [224, 41] width 43 height 4
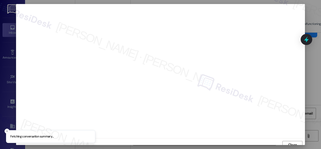
scroll to position [4, 0]
click at [290, 142] on span "Close" at bounding box center [292, 140] width 9 height 5
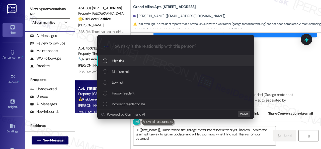
click at [115, 60] on span "High risk" at bounding box center [118, 61] width 12 height 6
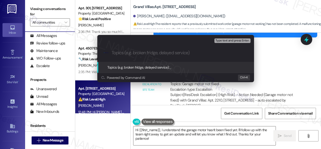
paste input "Follow-up on the closed work order 296433"
type input "Follow-up on the closed work order 296433"
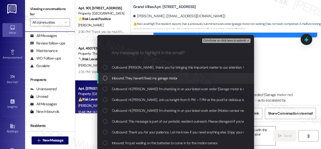
click at [170, 78] on span "Inbound: They haven't fixed my garage motor" at bounding box center [145, 78] width 66 height 6
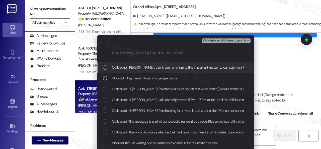
click at [214, 39] on span "Ctrl+Enter or click here to submit" at bounding box center [224, 41] width 43 height 4
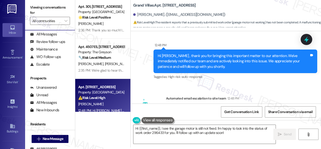
scroll to position [2273, 0]
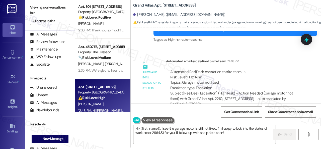
click at [255, 69] on div "Automated ResiDesk escalation to site team -> Risk Level: High Risk Topics: Gar…" at bounding box center [233, 80] width 127 height 22
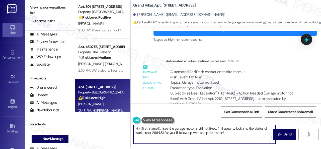
drag, startPoint x: 193, startPoint y: 132, endPoint x: 128, endPoint y: 118, distance: 67.0
click at [111, 123] on div "Apt. 301, 1805 S Egret Bay Blvd Property: Tuscan Lakes II 🌟 Risk Level: Positiv…" at bounding box center [197, 72] width 245 height 149
paste textarea "I'm sorry to hear the issue hasn't been resolved yet. We apologize for the dela…"
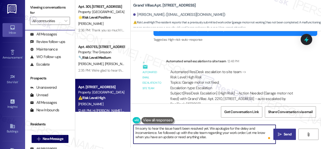
type textarea "I'm sorry to hear the issue hasn't been resolved yet. We apologize for the dela…"
click at [283, 133] on span "Send" at bounding box center [287, 133] width 8 height 5
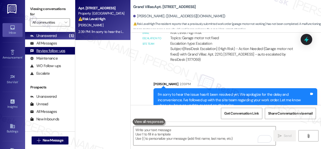
scroll to position [0, 0]
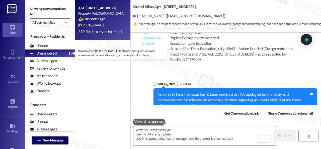
click at [53, 53] on div "Unanswered" at bounding box center [43, 53] width 27 height 5
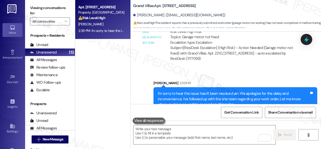
scroll to position [2, 0]
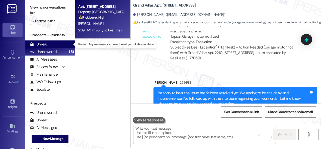
click at [42, 43] on div "Unread" at bounding box center [39, 44] width 18 height 5
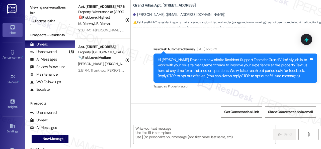
type textarea "Fetching suggested responses. Please feel free to read through the conversation…"
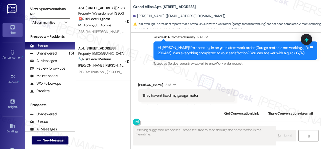
scroll to position [2153, 0]
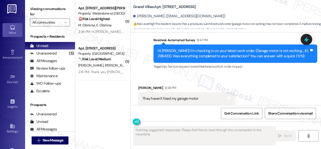
click at [118, 23] on div "M. Dibrivnyi E. Dibrivna" at bounding box center [101, 25] width 47 height 6
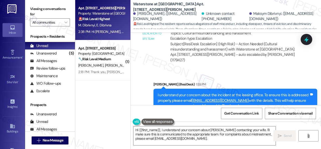
scroll to position [8400, 0]
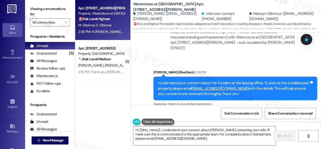
scroll to position [8375, 0]
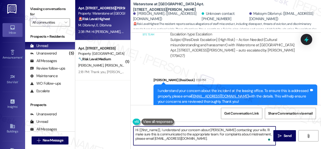
drag, startPoint x: 249, startPoint y: 129, endPoint x: 250, endPoint y: 141, distance: 12.0
click at [250, 141] on textarea "Hi {{first_name}}, I understand your concern about Mary contacting your wife. I…" at bounding box center [204, 135] width 142 height 19
type textarea "Hi {{first_name}}, I understand your concern about Mary contacting your wife. I…"
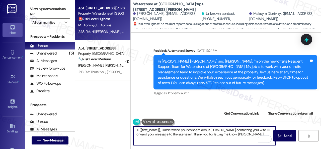
scroll to position [8375, 0]
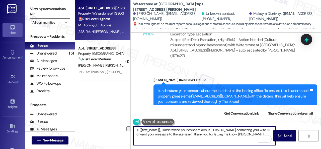
drag, startPoint x: 161, startPoint y: 129, endPoint x: 130, endPoint y: 130, distance: 31.6
click at [130, 130] on div "Apt. 17101, 6855 S Mason Rd Property: Waterstone at Cinco Ranch 🚨 Risk Level: H…" at bounding box center [197, 74] width 245 height 149
click at [226, 132] on textarea "I understand your concern about Mary contacting your wife. I'll forward your me…" at bounding box center [204, 135] width 142 height 19
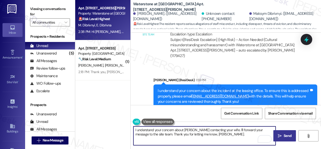
type textarea "I understand your concern about Mary contacting your wife. I'll forward your me…"
click at [284, 135] on span "Send" at bounding box center [287, 135] width 8 height 5
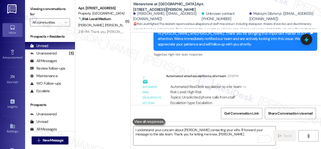
scroll to position [8540, 0]
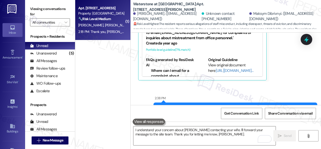
click at [108, 22] on div "🔧 Risk Level: Medium The resident confirms the garage door is working, indicati…" at bounding box center [101, 18] width 46 height 5
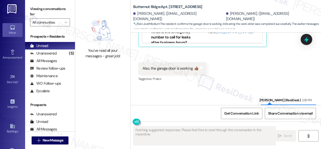
scroll to position [936, 0]
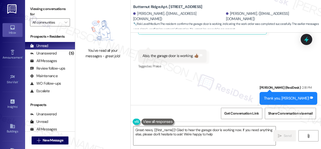
type textarea "Great news, {{first_name}}! Glad to hear the garage door is working now. If you…"
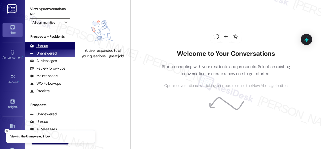
click at [45, 45] on div "Unread" at bounding box center [39, 45] width 18 height 5
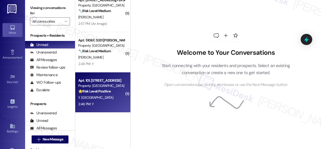
scroll to position [2, 0]
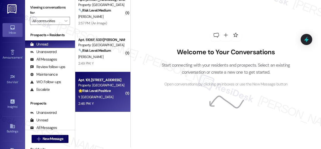
click at [111, 100] on div "2:46 PM: Y 2:46 PM: Y" at bounding box center [101, 103] width 47 height 6
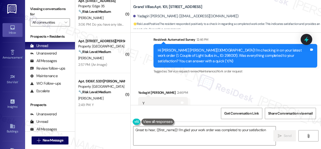
scroll to position [87, 0]
click at [155, 60] on div "Survey, sent via SMS Residesk Automated Survey 12:46 PM Hi [PERSON_NAME] [PERSO…" at bounding box center [235, 56] width 171 height 46
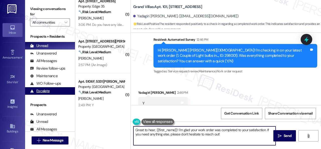
drag, startPoint x: 221, startPoint y: 133, endPoint x: 54, endPoint y: 88, distance: 173.0
click at [93, 102] on div "( 1 ) Apt. [STREET_ADDRESS] Property: Discovery At [GEOGRAPHIC_DATA] 🚨 Risk Lev…" at bounding box center [197, 74] width 245 height 149
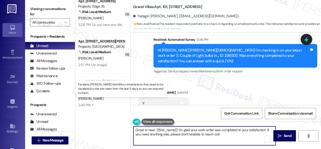
paste textarea "We're glad to hear the issue's been resolved! If {{property}} has met your expe…"
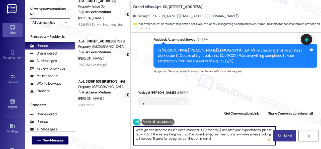
type textarea "We're glad to hear the issue's been resolved! If {{property}} has met your expe…"
click at [287, 136] on span "Send" at bounding box center [287, 135] width 8 height 5
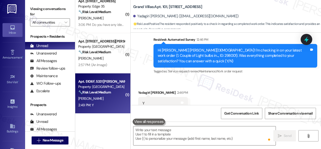
click at [100, 97] on div "[PERSON_NAME]" at bounding box center [101, 98] width 47 height 6
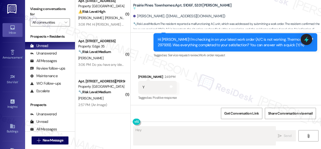
scroll to position [47, 0]
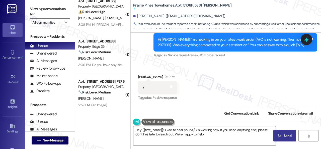
click at [67, 101] on div "Viewing conversations for All communities  Prospects + Residents Unread (0) Un…" at bounding box center [173, 74] width 296 height 149
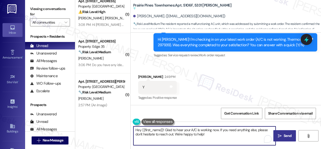
paste textarea "We're glad to hear the issue's been resolved! If {{property}} has met your expe…"
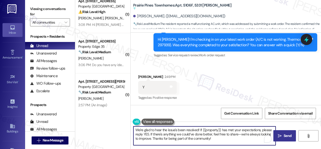
type textarea "We're glad to hear the issue's been resolved! If {{property}} has met your expe…"
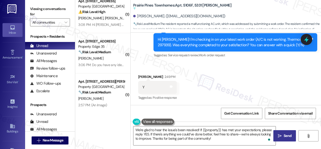
click at [277, 136] on icon "" at bounding box center [279, 135] width 4 height 4
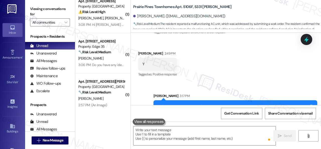
scroll to position [1100, 0]
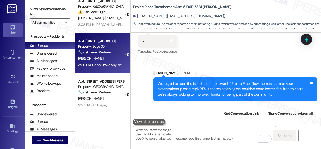
click at [109, 57] on div "[PERSON_NAME]" at bounding box center [101, 58] width 47 height 6
type textarea "Fetching suggested responses. Please feel free to read through the conversation…"
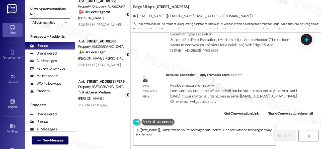
scroll to position [387, 0]
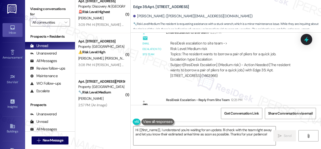
click at [267, 93] on div "Email escalation reply ResiDesk Escalation - Reply From Site Team 12:25 PM Resi…" at bounding box center [219, 115] width 171 height 44
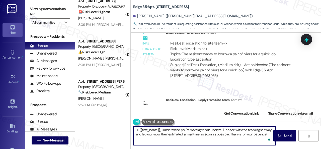
drag, startPoint x: 267, startPoint y: 135, endPoint x: 119, endPoint y: 113, distance: 150.3
click at [119, 113] on div "( 1 ) Apt. [STREET_ADDRESS] Property: Discovery At [GEOGRAPHIC_DATA] 🚨 Risk Lev…" at bounding box center [197, 74] width 245 height 149
paste textarea "I haven't received a response from the site team yet. Rest assured that I will …"
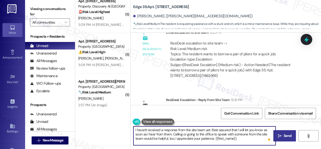
type textarea "I haven't received a response from the site team yet. Rest assured that I will …"
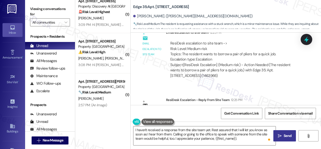
drag, startPoint x: 286, startPoint y: 133, endPoint x: 284, endPoint y: 131, distance: 2.9
click at [285, 133] on span "Send" at bounding box center [287, 135] width 8 height 5
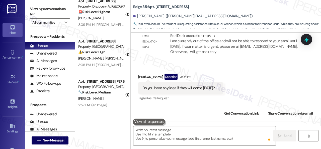
scroll to position [462, 0]
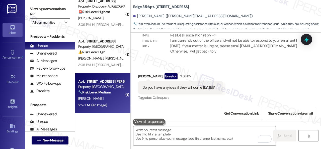
click at [95, 97] on div "[PERSON_NAME]" at bounding box center [101, 98] width 47 height 6
type textarea "Fetching suggested responses. Please feel free to read through the conversation…"
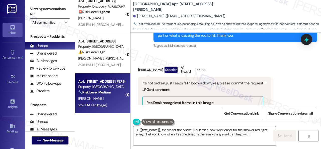
scroll to position [410, 0]
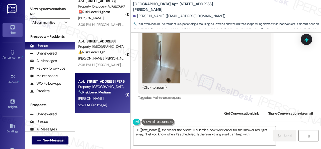
type textarea "Hi {{first_name}}, thanks for the photo! I'll submit a new work order for the s…"
click at [154, 60] on button "Zoom image" at bounding box center [161, 58] width 38 height 50
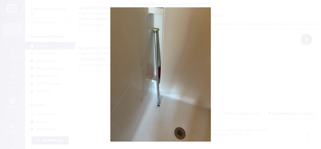
scroll to position [0, 0]
click at [164, 69] on button "Unzoom image" at bounding box center [160, 74] width 321 height 149
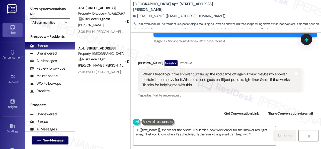
scroll to position [59, 0]
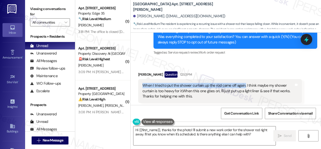
drag, startPoint x: 147, startPoint y: 85, endPoint x: 243, endPoint y: 86, distance: 96.4
click at [243, 86] on div "When I tried to put the shower curtain up the rod came off again. I think maybe…" at bounding box center [218, 91] width 152 height 16
copy div "When I tried to put the shower curtain up the rod came off again."
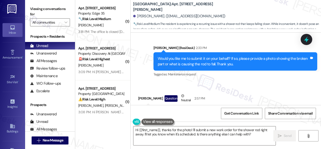
scroll to position [310, 0]
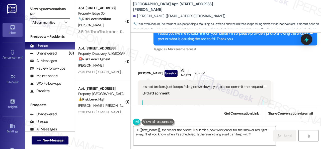
click at [225, 72] on div "[PERSON_NAME] Question Neutral 2:57 PM" at bounding box center [204, 74] width 133 height 12
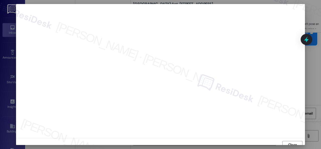
scroll to position [4, 0]
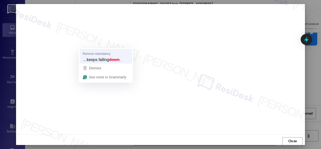
click at [90, 60] on span "…keeps falling" at bounding box center [96, 60] width 26 height 6
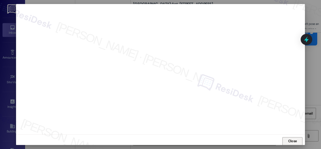
click at [292, 140] on span "Close" at bounding box center [292, 140] width 9 height 5
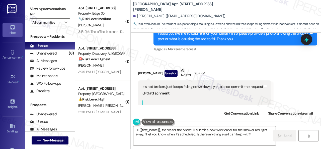
click at [259, 65] on div "Received via SMS [PERSON_NAME] Question Neutral 2:57 PM It's not broken, just k…" at bounding box center [204, 134] width 140 height 141
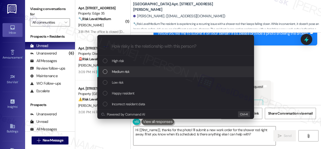
click at [120, 70] on span "Medium risk" at bounding box center [121, 72] width 18 height 6
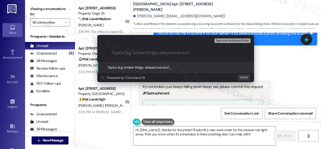
paste input "Work Order filed by ResiDesk 298289"
type input "Work Order filed by ResiDesk 298289"
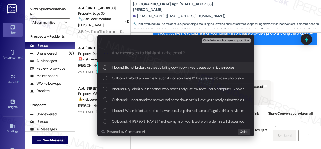
click at [130, 67] on span "Inbound: It's not broken, just keeps falling down down, yes, please commit the …" at bounding box center [174, 67] width 124 height 6
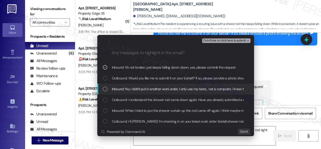
click at [130, 91] on span "Inbound: No, I didn't put in another work order, I only use my texts , not a co…" at bounding box center [244, 89] width 264 height 6
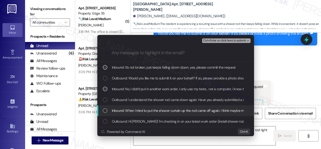
click at [143, 112] on span "Inbound: When I tried to put the shower curtain up the rod came off again. I th…" at bounding box center [275, 110] width 326 height 6
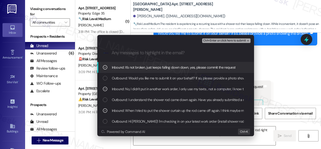
click at [206, 42] on span "Ctrl+Enter or click here to submit" at bounding box center [224, 41] width 43 height 4
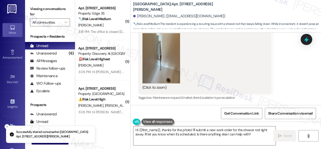
scroll to position [410, 0]
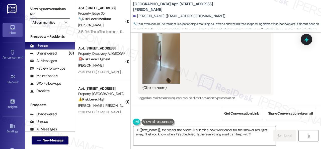
click at [291, 61] on div "Received via SMS [PERSON_NAME] Question Neutral 2:57 PM It's not broken, just k…" at bounding box center [225, 31] width 190 height 149
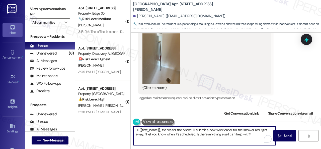
drag, startPoint x: 253, startPoint y: 135, endPoint x: 89, endPoint y: 126, distance: 163.8
click at [89, 126] on div "( 1 ) Apt. [STREET_ADDRESS] Property: Edge 35 🔧 Risk Level: Medium The resident…" at bounding box center [197, 74] width 245 height 149
paste textarea "Thank you. I've submitted a work order on your behalf and notified the site tea…"
click at [175, 130] on textarea "Thank you. I've submitted a work order on your behalf and notified the site tea…" at bounding box center [204, 135] width 142 height 19
type textarea "Thank you. I've submitted a new work order on your behalf and notified the site…"
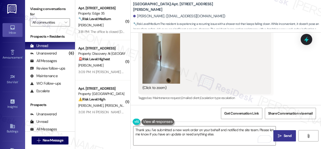
click at [277, 133] on span " Send" at bounding box center [284, 135] width 16 height 5
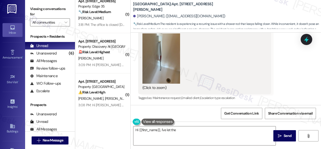
scroll to position [2, 0]
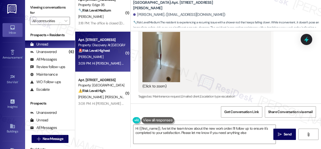
type textarea "Hi {{first_name}}, I've let the team know about the new work order. I'll follow…"
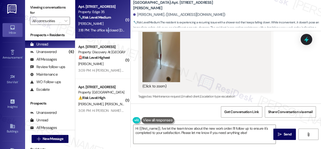
click at [108, 29] on div "3:18 PM: The office is closed today :( But thank you for your help! 3:18 PM: Th…" at bounding box center [124, 30] width 93 height 5
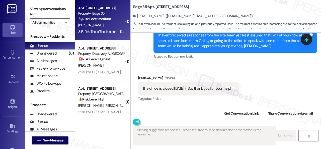
scroll to position [557, 0]
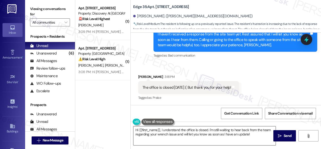
click at [174, 135] on textarea "Hi {{first_name}}, I understand the office is closed. I'm still waiting to hear…" at bounding box center [204, 135] width 142 height 19
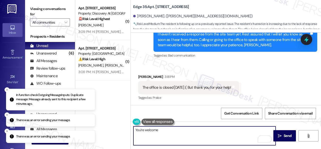
type textarea "You're welcome!"
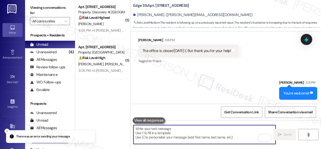
scroll to position [2, 0]
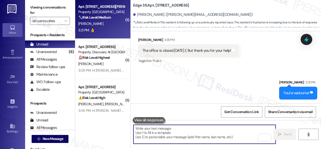
click at [105, 33] on div "Apt. 407, 201 Courtright East Road Property: Overland Park 🔧 Risk Level: Medium…" at bounding box center [102, 18] width 55 height 40
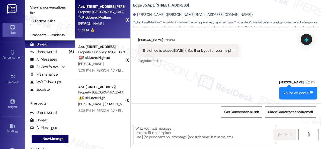
type textarea "Fetching suggested responses. Please feel free to read through the conversation…"
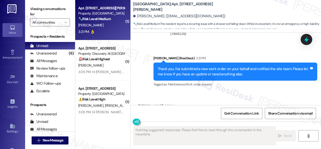
scroll to position [561, 0]
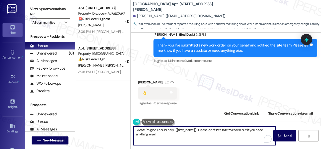
drag, startPoint x: 162, startPoint y: 135, endPoint x: 132, endPoint y: 131, distance: 30.8
click at [124, 132] on div "( 1 ) Apt. 619, 150 Northpark Plaza Drive Property: Discovery At Kingwood 🚨 Ris…" at bounding box center [197, 74] width 245 height 149
click at [165, 129] on textarea "Great! I'm glad I could help, {{first_name}}! Please don't hesitate to reach ou…" at bounding box center [204, 135] width 142 height 19
drag, startPoint x: 157, startPoint y: 136, endPoint x: 124, endPoint y: 124, distance: 34.1
click at [124, 124] on div "( 1 ) Apt. 619, 150 Northpark Plaza Drive Property: Discovery At Kingwood 🚨 Ris…" at bounding box center [197, 74] width 245 height 149
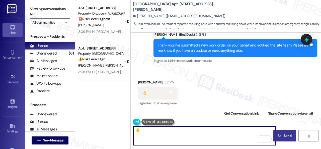
type textarea "👍"
click at [280, 138] on button " Send" at bounding box center [284, 135] width 23 height 11
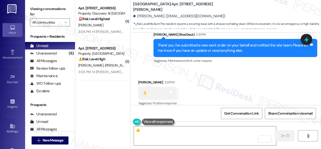
click at [113, 30] on div "3:09 PM: Hi Vivian (Gail) , thank you for bringing this important matter to our…" at bounding box center [259, 31] width 362 height 5
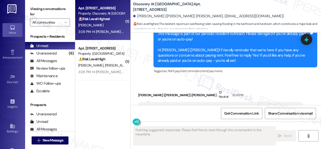
scroll to position [1393, 0]
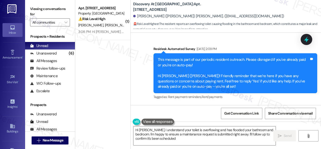
type textarea "Hi Vivian, I understand your toilet is overflowing and has flooded your bathroo…"
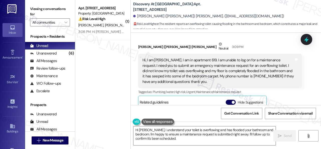
scroll to position [1468, 0]
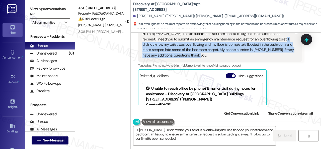
drag, startPoint x: 268, startPoint y: 50, endPoint x: 195, endPoint y: 65, distance: 75.4
click at [195, 58] on div "Hi, I am [PERSON_NAME]. I am in apartment 619. I am unable to log on for a main…" at bounding box center [217, 44] width 151 height 27
copy div "I did not know my toilet was overflowing and my floor is completely flooded in …"
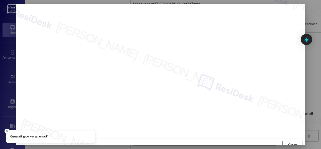
scroll to position [4, 0]
click at [290, 142] on span "Close" at bounding box center [292, 140] width 9 height 5
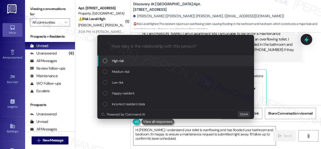
click at [112, 60] on span "High risk" at bounding box center [118, 61] width 12 height 6
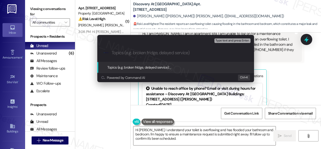
paste input "Work Order filed by ResiDesk 298291"
type input "Work Order filed by ResiDesk 298291"
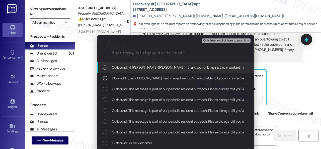
click at [215, 40] on span "Ctrl+Enter or click here to submit" at bounding box center [224, 41] width 43 height 4
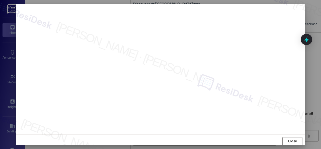
click at [286, 144] on button "Close" at bounding box center [292, 141] width 20 height 8
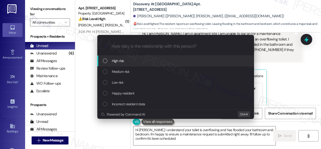
click at [114, 59] on span "High risk" at bounding box center [118, 61] width 12 height 6
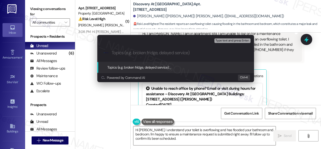
paste input "Work Order filed by ResiDesk 298291"
type input "Work Order filed by ResiDesk 298291"
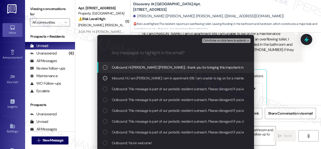
click at [213, 41] on span "Ctrl+Enter or click here to submit" at bounding box center [224, 41] width 43 height 4
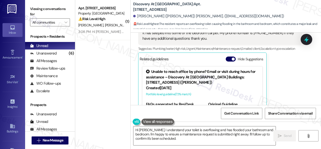
scroll to position [1474, 0]
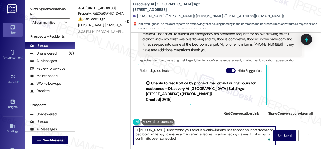
drag, startPoint x: 150, startPoint y: 130, endPoint x: 163, endPoint y: 139, distance: 15.4
click at [163, 139] on textarea "Hi Vivian, I understand your toilet is overflowing and has flooded your bathroo…" at bounding box center [204, 135] width 142 height 19
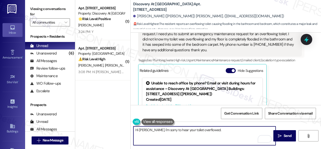
click at [216, 131] on textarea "Hi Vivian, I'm sorry to hear your toilet overflowed." at bounding box center [204, 135] width 142 height 19
paste textarea "I've submitted a work order on your behalf and notified the site team. Please n…"
type textarea "Hi Vivian, I'm sorry to hear your toilet overflowed. I've submitted a work orde…"
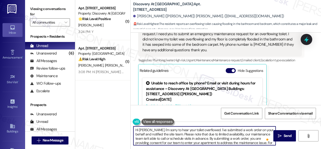
scroll to position [14, 0]
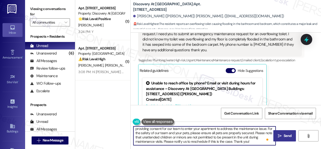
type textarea "Hi [PERSON_NAME], I'm sorry to hear your toilet overflowed. I've submitted a wo…"
click at [283, 135] on span "Send" at bounding box center [287, 135] width 8 height 5
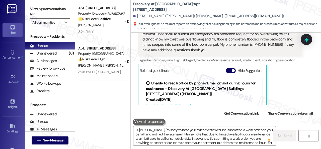
scroll to position [1524, 0]
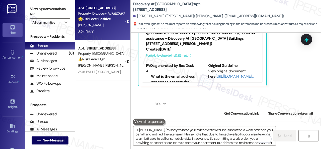
click at [111, 27] on div "[PERSON_NAME]" at bounding box center [101, 25] width 47 height 6
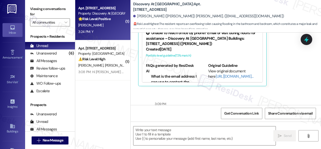
type textarea "Fetching suggested responses. Please feel free to read through the conversation…"
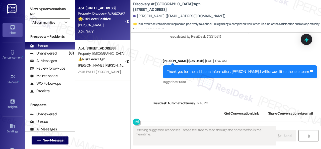
scroll to position [1769, 0]
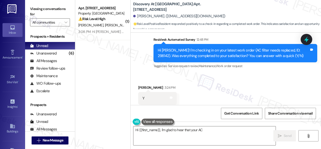
click at [131, 57] on div "Sent via SMS [PERSON_NAME] (ResiDesk) [DATE] 10:47 AM Thank you for the additio…" at bounding box center [225, 28] width 190 height 90
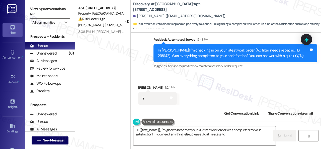
click at [150, 128] on textarea "Hi {{first_name}}, I'm glad to hear that your AC filter work order was complete…" at bounding box center [204, 135] width 142 height 19
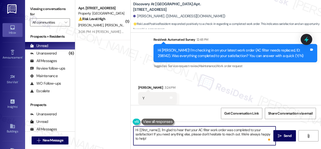
click at [151, 140] on textarea "Hi {{first_name}}, I'm glad to hear that your AC filter work order was complete…" at bounding box center [204, 135] width 142 height 19
drag, startPoint x: 152, startPoint y: 141, endPoint x: 111, endPoint y: 122, distance: 45.6
click at [111, 122] on div "( 1 ) Apt. 3505, [STREET_ADDRESS] Property: Grand Villas ⚠️ Risk Level: High Th…" at bounding box center [197, 74] width 245 height 149
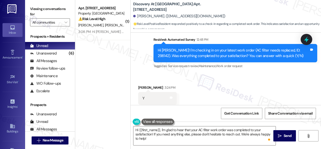
drag, startPoint x: 149, startPoint y: 63, endPoint x: 152, endPoint y: 74, distance: 11.1
click at [149, 73] on div "Received via SMS [PERSON_NAME] 3:24 PM Y Tags and notes Tagged as: Positive res…" at bounding box center [225, 94] width 190 height 42
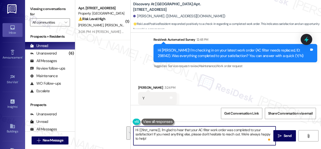
drag, startPoint x: 149, startPoint y: 139, endPoint x: 109, endPoint y: 115, distance: 46.7
click at [109, 115] on div "( 1 ) Apt. 3505, [STREET_ADDRESS] Property: Grand Villas ⚠️ Risk Level: High Th…" at bounding box center [197, 74] width 245 height 149
paste textarea "We're glad to hear the issue's been resolved! If {{property}} has met your expe…"
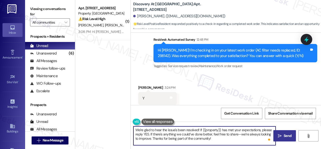
type textarea "We're glad to hear the issue's been resolved! If {{property}} has met your expe…"
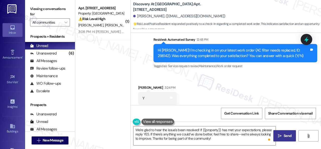
click at [283, 135] on span "Send" at bounding box center [287, 135] width 8 height 5
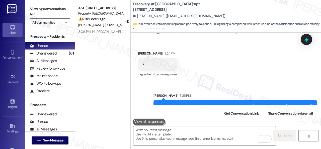
scroll to position [1815, 0]
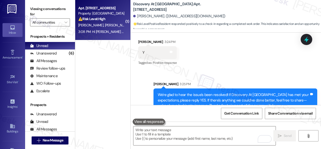
click at [112, 19] on div "⚠️ Risk Level: High The resident indicates that the AC unit is not cooling prop…" at bounding box center [101, 18] width 46 height 5
type textarea "Fetching suggested responses. Please feel free to read through the conversation…"
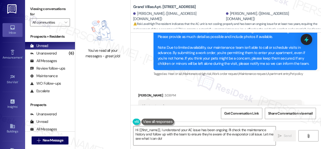
scroll to position [366, 0]
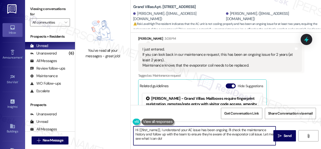
drag, startPoint x: 182, startPoint y: 141, endPoint x: 105, endPoint y: 114, distance: 81.2
click at [109, 117] on div "You've read all your messages - great job! Grand Villas: Apt. [STREET_ADDRESS] …" at bounding box center [197, 74] width 245 height 149
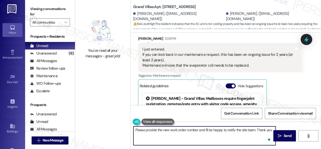
type textarea "Please provide the new work order number and I'll be happy to notify the site t…"
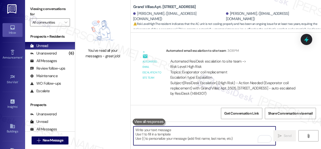
scroll to position [571, 0]
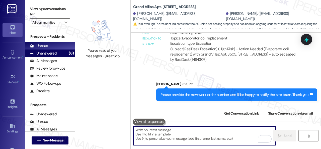
click at [49, 53] on div "Unanswered" at bounding box center [43, 53] width 27 height 5
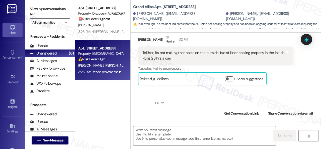
type textarea "Fetching suggested responses. Please feel free to read through the conversation…"
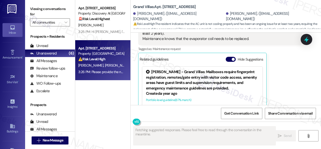
scroll to position [416, 0]
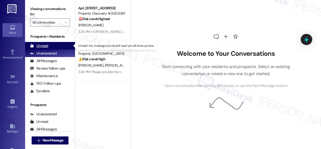
click at [45, 45] on div "Unread" at bounding box center [39, 45] width 18 height 5
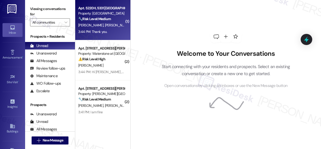
click at [106, 29] on div "Apt. 5220H, 5331 [PERSON_NAME] Property: [GEOGRAPHIC_DATA] Townhomes 🔧 Risk Lev…" at bounding box center [102, 20] width 55 height 40
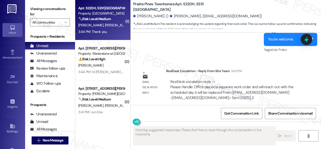
scroll to position [1731, 0]
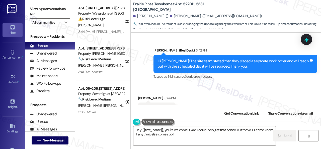
drag, startPoint x: 180, startPoint y: 134, endPoint x: 118, endPoint y: 114, distance: 64.9
click at [121, 118] on div "( 2 ) Apt. 1102, [STREET_ADDRESS][PERSON_NAME] Property: Waterstone at [GEOGRAP…" at bounding box center [197, 74] width 245 height 149
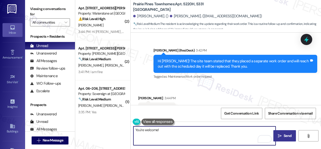
type textarea "You're welcome!"
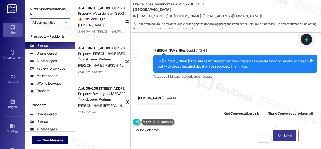
click at [291, 139] on button " Send" at bounding box center [284, 135] width 23 height 11
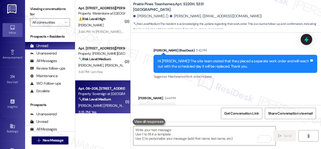
click at [112, 109] on div "3:35 PM: Yes 3:35 PM: Yes" at bounding box center [101, 112] width 47 height 6
type textarea "Fetching suggested responses. Please feel free to read through the conversation…"
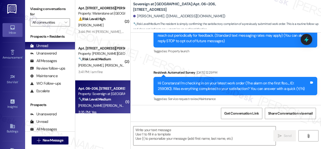
type textarea "Fetching suggested responses. Please feel free to read through the conversation…"
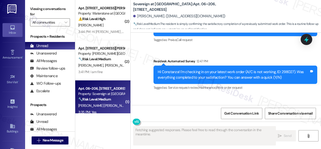
scroll to position [569, 0]
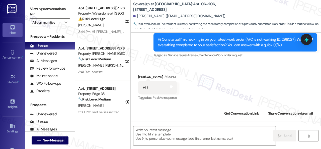
click at [150, 59] on div "Survey, sent via SMS Residesk Automated Survey 12:47 PM Hi Constanza! I'm check…" at bounding box center [235, 42] width 171 height 40
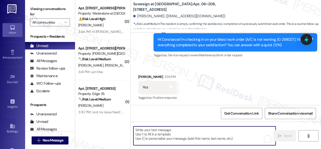
paste textarea "We're glad to hear the issue's been resolved! If {{property}} has met your expe…"
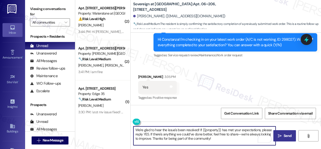
type textarea "We're glad to hear the issue's been resolved! If {{property}} has met your expe…"
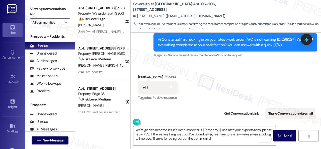
drag, startPoint x: 280, startPoint y: 135, endPoint x: 279, endPoint y: 112, distance: 23.1
click at [282, 135] on span "Send" at bounding box center [287, 135] width 10 height 5
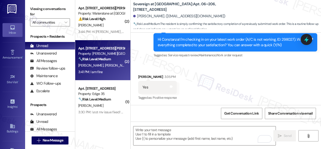
scroll to position [7, 0]
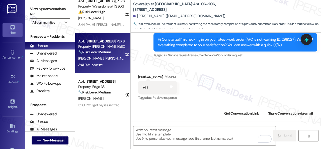
click at [104, 63] on div "3:41 PM: I am fine 3:41 PM: I am fine" at bounding box center [101, 65] width 47 height 6
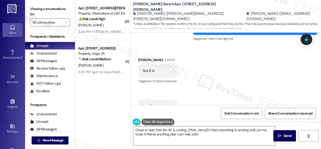
scroll to position [1205, 0]
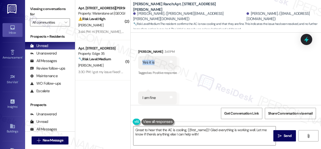
drag, startPoint x: 141, startPoint y: 50, endPoint x: 154, endPoint y: 51, distance: 12.4
click at [154, 56] on div "Yes it is Tags and notes" at bounding box center [157, 62] width 39 height 13
copy div "Yes it is"
drag, startPoint x: 206, startPoint y: 54, endPoint x: 206, endPoint y: 65, distance: 11.3
click at [206, 55] on div "Received via SMS Madeline Jones 3:41 PM Yes it is Tags and notes Tagged as: Pos…" at bounding box center [225, 77] width 190 height 78
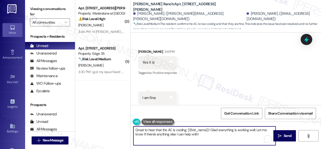
drag, startPoint x: 204, startPoint y: 135, endPoint x: 96, endPoint y: 106, distance: 111.1
click at [98, 107] on div "( 2 ) Apt. 1102, 6855 S Mason Rd Property: Waterstone at Cinco Ranch ⚠️ Risk Le…" at bounding box center [197, 74] width 245 height 149
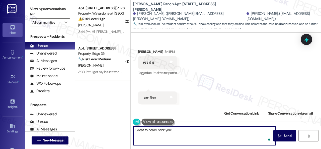
type textarea "Great to hear! Thank you!"
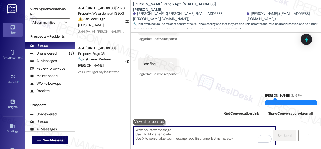
scroll to position [1240, 0]
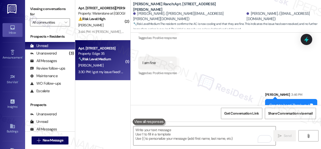
click at [106, 68] on div "A. Tripathi" at bounding box center [101, 65] width 47 height 6
type textarea "Fetching suggested responses. Please feel free to read through the conversation…"
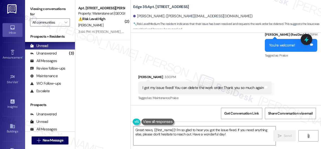
scroll to position [642, 0]
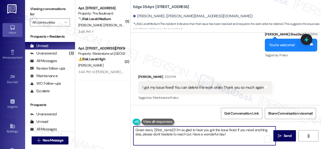
drag, startPoint x: 229, startPoint y: 134, endPoint x: 102, endPoint y: 119, distance: 128.6
click at [102, 119] on div "( 1 ) Apt. 5011, 4800 Skyline Dr Property: The Boulevard 🔧 Risk Level: Medium T…" at bounding box center [197, 74] width 245 height 149
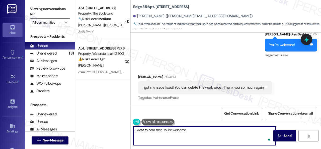
type textarea "Great to hear that! You're welcome!"
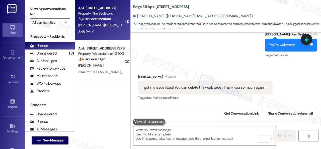
click at [101, 28] on div "R. Hernandez Herrera H. Hernandez Trevino A. Herrera Hernandez" at bounding box center [101, 25] width 47 height 6
type textarea "Fetching suggested responses. Please feel free to read through the conversation…"
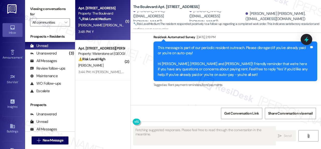
scroll to position [1137, 0]
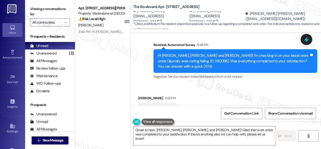
drag, startPoint x: 155, startPoint y: 62, endPoint x: 153, endPoint y: 81, distance: 18.6
click at [155, 84] on div "Received via SMS Rosa Hernandez Herrera 3:48 PM Y Tags and notes Tagged as: Pos…" at bounding box center [225, 105] width 190 height 42
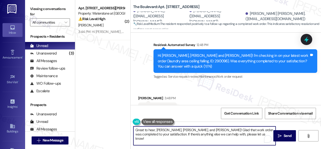
drag, startPoint x: 241, startPoint y: 132, endPoint x: 129, endPoint y: 126, distance: 111.9
click at [120, 125] on div "( 2 ) Apt. 1102, 6855 S Mason Rd Property: Waterstone at Cinco Ranch ⚠️ Risk Le…" at bounding box center [197, 74] width 245 height 149
paste textarea "We're glad to hear the issue's been resolved! If {{property}} has met your expe…"
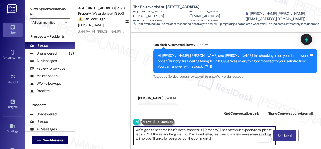
type textarea "We're glad to hear the issue's been resolved! If {{property}} has met your expe…"
click at [286, 136] on span "Send" at bounding box center [287, 135] width 8 height 5
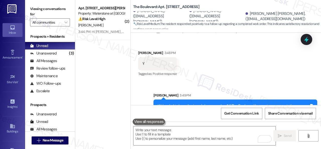
scroll to position [1183, 0]
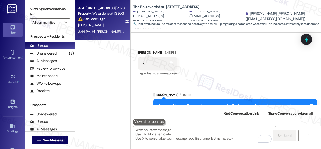
click at [105, 27] on div "[PERSON_NAME]" at bounding box center [101, 25] width 47 height 6
type textarea "Fetching suggested responses. Please feel free to read through the conversation…"
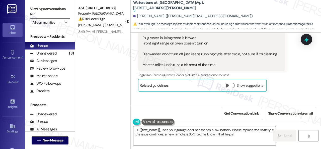
scroll to position [125, 0]
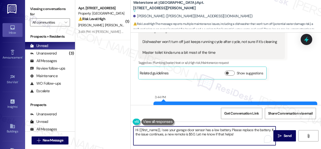
drag, startPoint x: 173, startPoint y: 130, endPoint x: 247, endPoint y: 137, distance: 74.4
click at [247, 137] on textarea "Hi {{first_name}}, I see your garage door sensor has a low battery. Please repl…" at bounding box center [204, 135] width 142 height 19
click at [291, 77] on div "Received via SMS Katharine Faeth 3:40 PM Work order for 1102 Tags and notes Rec…" at bounding box center [225, 12] width 190 height 142
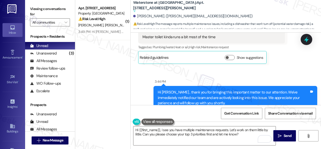
scroll to position [150, 0]
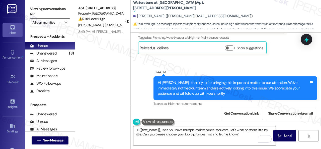
click at [286, 63] on div "Sent via SMS 3:44 PM Hi Katharine , thank you for bringing this important matte…" at bounding box center [225, 84] width 190 height 53
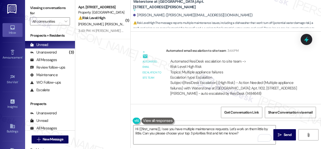
scroll to position [2, 0]
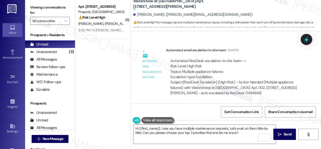
click at [263, 63] on div "Automated ResiDesk escalation to site team -> Risk Level: High Risk Topics: Mul…" at bounding box center [233, 69] width 127 height 22
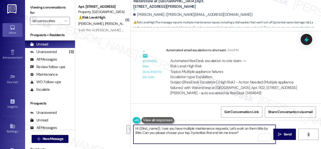
drag, startPoint x: 240, startPoint y: 132, endPoint x: 229, endPoint y: 127, distance: 12.5
click at [229, 127] on textarea "Hi {{first_name}}, I see you have multiple maintenance requests. Let's work on …" at bounding box center [204, 133] width 142 height 19
paste textarea "Are there already work orders for the issues? If so, may I have the work order …"
click at [213, 136] on textarea "Hi {{first_name}}, I see you have multiple maintenance requests. Are there alre…" at bounding box center [204, 133] width 142 height 19
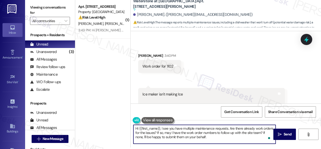
scroll to position [0, 0]
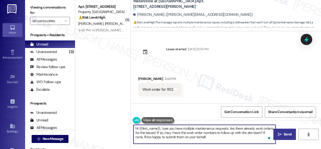
type textarea "Hi {{first_name}}, I see you have multiple maintenance requests. Are there alre…"
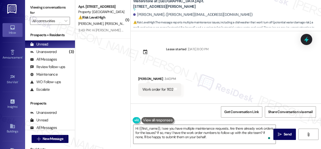
drag, startPoint x: 279, startPoint y: 136, endPoint x: 277, endPoint y: 126, distance: 10.0
click at [279, 136] on span " Send" at bounding box center [284, 133] width 16 height 5
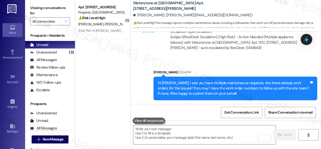
scroll to position [2, 0]
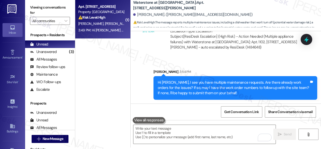
click at [112, 19] on div "⚠️ Risk Level: High The resident indicates that an ongoing AC issue has persist…" at bounding box center [101, 17] width 46 height 5
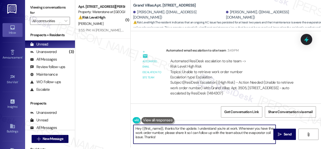
drag, startPoint x: 133, startPoint y: 124, endPoint x: 130, endPoint y: 123, distance: 3.0
click at [130, 123] on div "( 1 ) Apt. 1102, 6855 S Mason Rd Property: Waterstone at Cinco Ranch ⚠️ Risk Le…" at bounding box center [197, 72] width 245 height 149
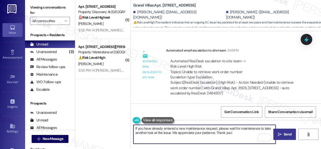
type textarea "If you have already entered a new maintenance request, please wait for maintena…"
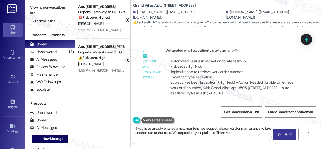
click at [283, 132] on span "Send" at bounding box center [287, 133] width 8 height 5
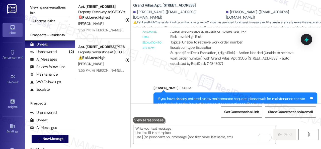
scroll to position [719, 0]
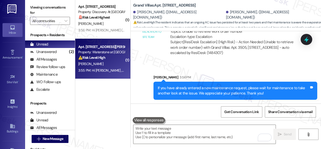
click at [94, 63] on div "[PERSON_NAME]" at bounding box center [101, 64] width 47 height 6
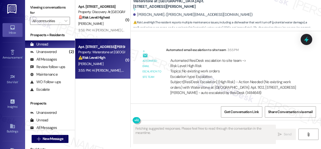
scroll to position [0, 0]
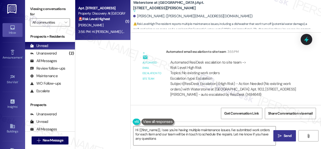
type textarea "Hi {{first_name}}, I see you're having multiple maintenance issues. I've submit…"
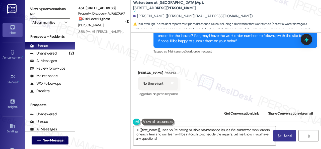
scroll to position [314, 0]
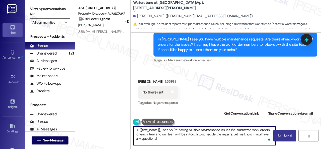
drag, startPoint x: 135, startPoint y: 128, endPoint x: 173, endPoint y: 142, distance: 40.2
click at [173, 142] on textarea "Hi {{first_name}}, I see you're having multiple maintenance issues. I've submit…" at bounding box center [204, 135] width 142 height 19
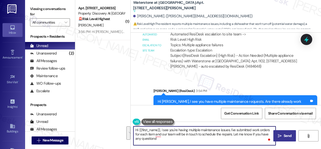
scroll to position [264, 0]
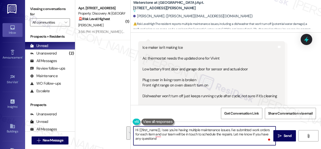
scroll to position [63, 0]
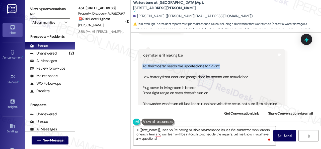
drag, startPoint x: 141, startPoint y: 67, endPoint x: 222, endPoint y: 66, distance: 80.4
click at [222, 66] on div "Ice maker isn't making Ice Ac thermostat needs the updated one for Vivint Low b…" at bounding box center [211, 85] width 147 height 72
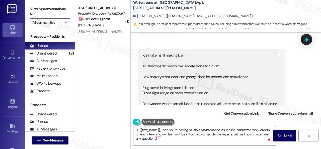
click at [154, 69] on div "Ice maker isn't making Ice Ac thermostat needs the updated one for Vivint Low b…" at bounding box center [209, 85] width 134 height 64
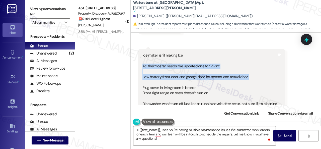
drag, startPoint x: 141, startPoint y: 66, endPoint x: 158, endPoint y: 82, distance: 23.2
click at [158, 82] on div "Ice maker isn't making Ice Ac thermostat needs the updated one for Vivint Low b…" at bounding box center [209, 85] width 135 height 64
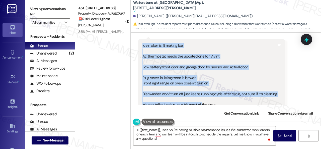
scroll to position [88, 0]
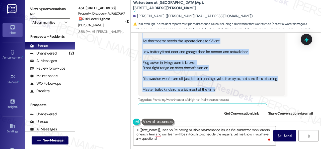
drag, startPoint x: 142, startPoint y: 56, endPoint x: 219, endPoint y: 89, distance: 83.7
click at [219, 89] on div "Ice maker isn't making Ice Ac thermostat needs the updated one for Vivint Low b…" at bounding box center [209, 60] width 134 height 64
copy div "Ice maker isn't making Ice Ac thermostat needs the updated one for Vivint Low b…"
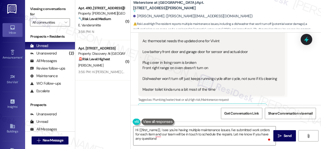
click at [297, 83] on div "Received via SMS [PERSON_NAME] 3:40 PM Work order for 1102 Tags and notes Recei…" at bounding box center [225, 49] width 190 height 142
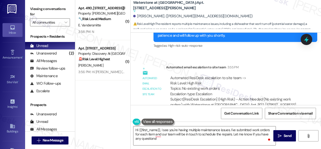
scroll to position [439, 0]
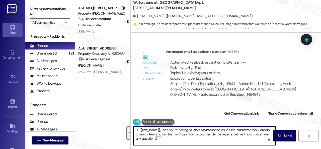
drag, startPoint x: 167, startPoint y: 140, endPoint x: 125, endPoint y: 122, distance: 45.6
click at [125, 122] on div "( 1 ) Apt. 4110, [STREET_ADDRESS][PERSON_NAME] Property: [PERSON_NAME] Ranch 🔧 …" at bounding box center [197, 74] width 245 height 149
paste textarea "Please answer the following: -What’s wrong with the AC thermostat? -Which plug …"
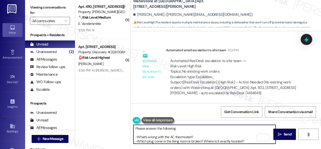
scroll to position [0, 0]
type textarea "Please answer the following: -What’s wrong with the AC thermostat? -Which plug …"
click at [285, 133] on span "Send" at bounding box center [287, 133] width 8 height 5
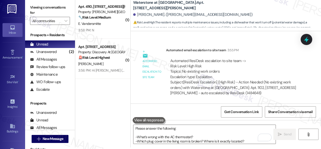
click at [154, 37] on div "Lease started Sep 12, 2025 at 8:00 PM Received via SMS Katharine Faeth 3:40 PM …" at bounding box center [225, 67] width 190 height 72
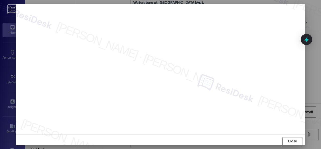
click at [290, 145] on div at bounding box center [160, 74] width 321 height 149
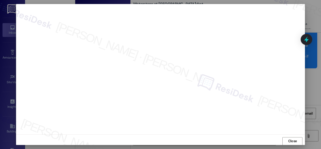
scroll to position [573, 0]
click at [288, 142] on span "Close" at bounding box center [292, 140] width 9 height 5
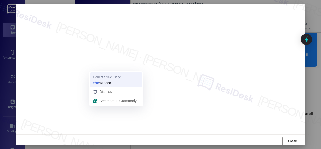
click at [98, 81] on strong "the" at bounding box center [96, 83] width 6 height 6
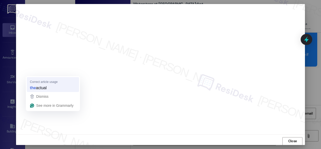
click at [31, 87] on strong "the" at bounding box center [33, 88] width 6 height 6
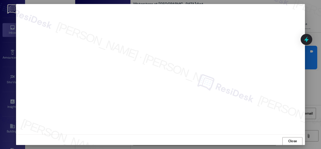
scroll to position [653, 0]
click at [291, 140] on span "Close" at bounding box center [292, 140] width 9 height 5
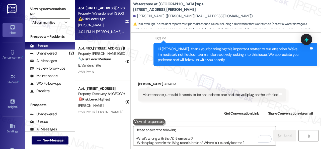
click at [167, 78] on div "Received via SMS [PERSON_NAME] 4:04 PM Maintenance just said it needs to be an …" at bounding box center [212, 90] width 156 height 27
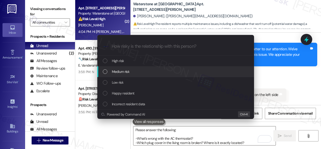
click at [265, 74] on div "Escalate Conversation How risky is the relationship with this person? Topics (e…" at bounding box center [160, 74] width 321 height 149
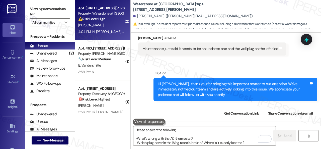
scroll to position [2, 0]
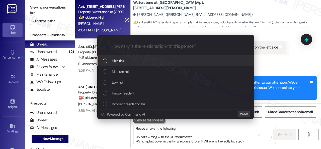
click at [272, 63] on div "Escalate Conversation How risky is the relationship with this person? Topics (e…" at bounding box center [160, 74] width 321 height 149
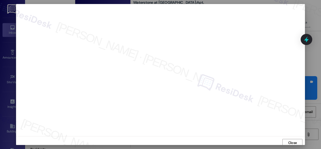
scroll to position [0, 0]
click at [293, 144] on span "Close" at bounding box center [292, 144] width 9 height 5
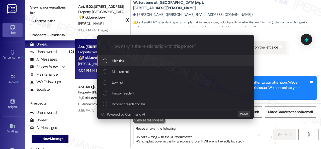
click at [266, 64] on div "Escalate Conversation How risky is the relationship with this person? Topics (e…" at bounding box center [160, 74] width 321 height 149
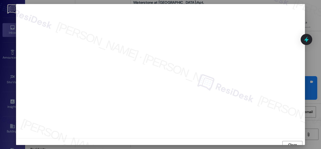
scroll to position [4, 0]
click at [292, 141] on span "Close" at bounding box center [292, 140] width 9 height 5
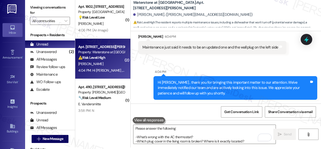
click at [268, 66] on div "Sent via SMS 4:04 PM Hi [PERSON_NAME] , thank you for bringing this important m…" at bounding box center [235, 84] width 171 height 38
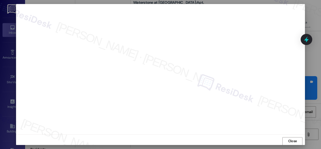
click at [292, 140] on span "Close" at bounding box center [292, 140] width 9 height 5
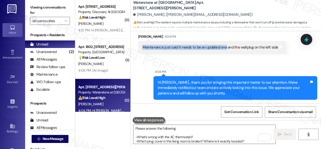
drag, startPoint x: 223, startPoint y: 46, endPoint x: 142, endPoint y: 47, distance: 80.9
click at [142, 47] on div "Maintenance just said it needs to be an updated one and the wall plug on the le…" at bounding box center [210, 47] width 136 height 5
copy div "Maintenance just said it needs to be an updated one"
click at [222, 67] on div "Sent via SMS 4:04 PM Hi [PERSON_NAME] , thank you for bringing this important m…" at bounding box center [235, 84] width 171 height 38
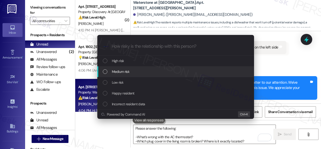
click at [277, 62] on div "Escalate Conversation How risky is the relationship with this person? Topics (e…" at bounding box center [160, 74] width 321 height 149
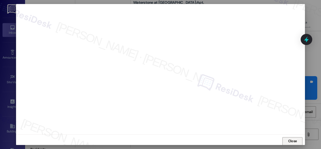
click at [288, 141] on span "Close" at bounding box center [292, 140] width 9 height 5
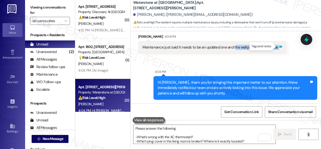
drag, startPoint x: 233, startPoint y: 46, endPoint x: 275, endPoint y: 46, distance: 42.6
click at [275, 46] on div "Maintenance just said it needs to be an updated one and the wall plug on the le…" at bounding box center [212, 47] width 148 height 13
copy div "he wall plug on the left side Tags and notes Sent via SMS"
click at [257, 58] on div "Sent via SMS 4:04 PM Hi [PERSON_NAME] , thank you for bringing this important m…" at bounding box center [225, 81] width 190 height 46
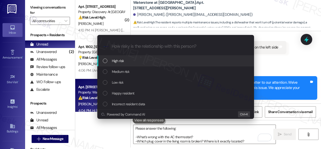
click at [275, 58] on div "Escalate Conversation How risky is the relationship with this person? Topics (e…" at bounding box center [160, 74] width 321 height 149
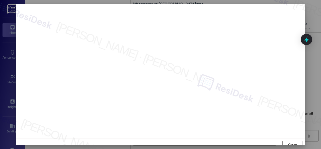
scroll to position [4, 0]
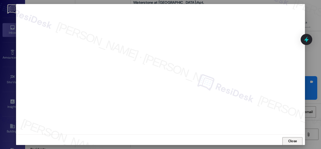
click at [296, 141] on span "Close" at bounding box center [292, 140] width 9 height 5
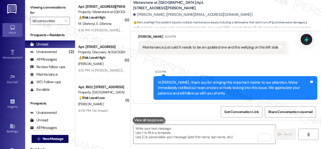
click at [226, 64] on div "Sent via SMS 4:04 PM Hi [PERSON_NAME] , thank you for bringing this important m…" at bounding box center [225, 81] width 190 height 46
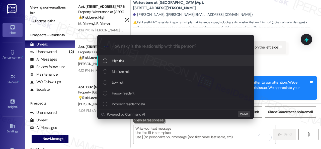
click at [117, 62] on span "High risk" at bounding box center [118, 61] width 12 height 6
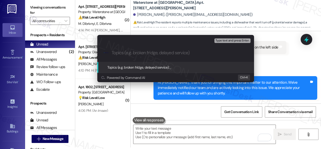
paste input "Work Orders filed by ResiDesk 298296, 298297, 298298, 298299, 298301, 298302 & …"
type input "Work Orders filed by ResiDesk 298296, 298297, 298298, 298299, 298301, 298302 & …"
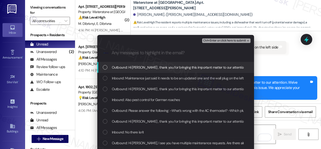
scroll to position [0, 0]
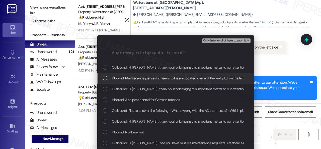
click at [126, 78] on span "Inbound: Maintenance just said it needs to be an updated one and the wall plug …" at bounding box center [181, 78] width 139 height 6
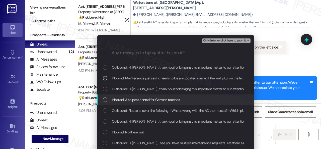
click at [120, 101] on span "Inbound: Also pest control for German roaches" at bounding box center [146, 100] width 68 height 6
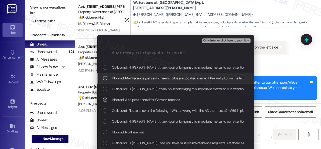
click at [284, 63] on div "Escalate Conversation High risk Work Orders filed by ResiDesk 298296, 298297, 2…" at bounding box center [160, 74] width 321 height 149
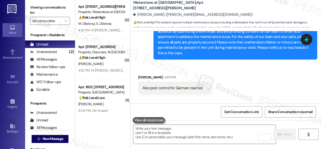
scroll to position [574, 0]
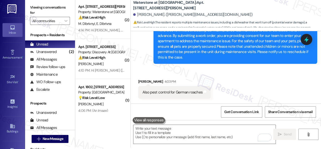
click at [224, 81] on div "Received via SMS [PERSON_NAME] 4:03 PM Also pest control for German roaches Tag…" at bounding box center [225, 84] width 190 height 35
click at [195, 134] on textarea "To enrich screen reader interactions, please activate Accessibility in Grammarl…" at bounding box center [204, 133] width 142 height 19
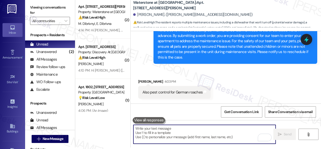
paste textarea "In what areas of your home can they be seen?"
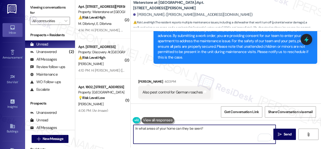
click at [186, 128] on textarea "In what areas of your home can they be seen?" at bounding box center [204, 133] width 142 height 19
type textarea "In what areas of your home can the pests be seen?"
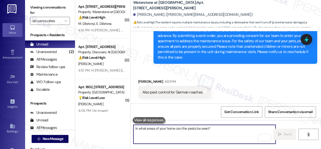
scroll to position [653, 0]
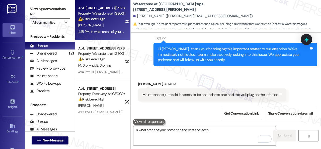
click at [280, 72] on div "Received via SMS [PERSON_NAME] 4:04 PM Maintenance just said it needs to be an …" at bounding box center [225, 87] width 190 height 35
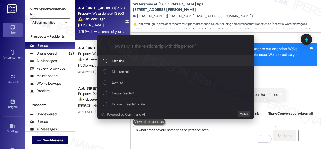
click at [116, 60] on span "High risk" at bounding box center [118, 61] width 12 height 6
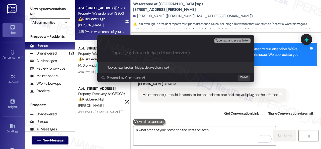
paste input "Work Orders filed by ResiDesk 298296, 298297, 298298, 298299, 298301, 298302 & …"
type input "Work Orders filed by ResiDesk 298296, 298297, 298298, 298299, 298301, 298302 & …"
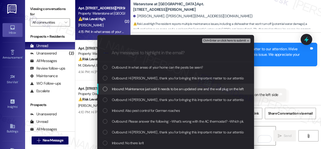
click at [127, 87] on span "Inbound: Maintenance just said it needs to be an updated one and the wall plug …" at bounding box center [181, 89] width 139 height 6
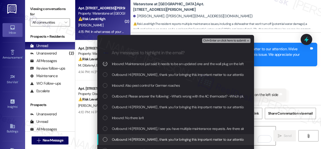
scroll to position [42, 0]
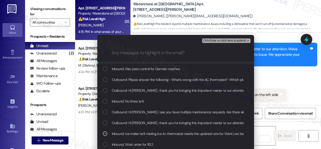
click at [215, 42] on span "Ctrl+Enter or click here to submit" at bounding box center [224, 41] width 43 height 4
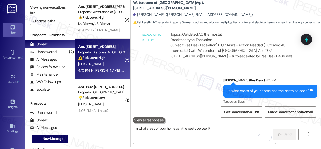
scroll to position [47, 0]
